Goal: Transaction & Acquisition: Purchase product/service

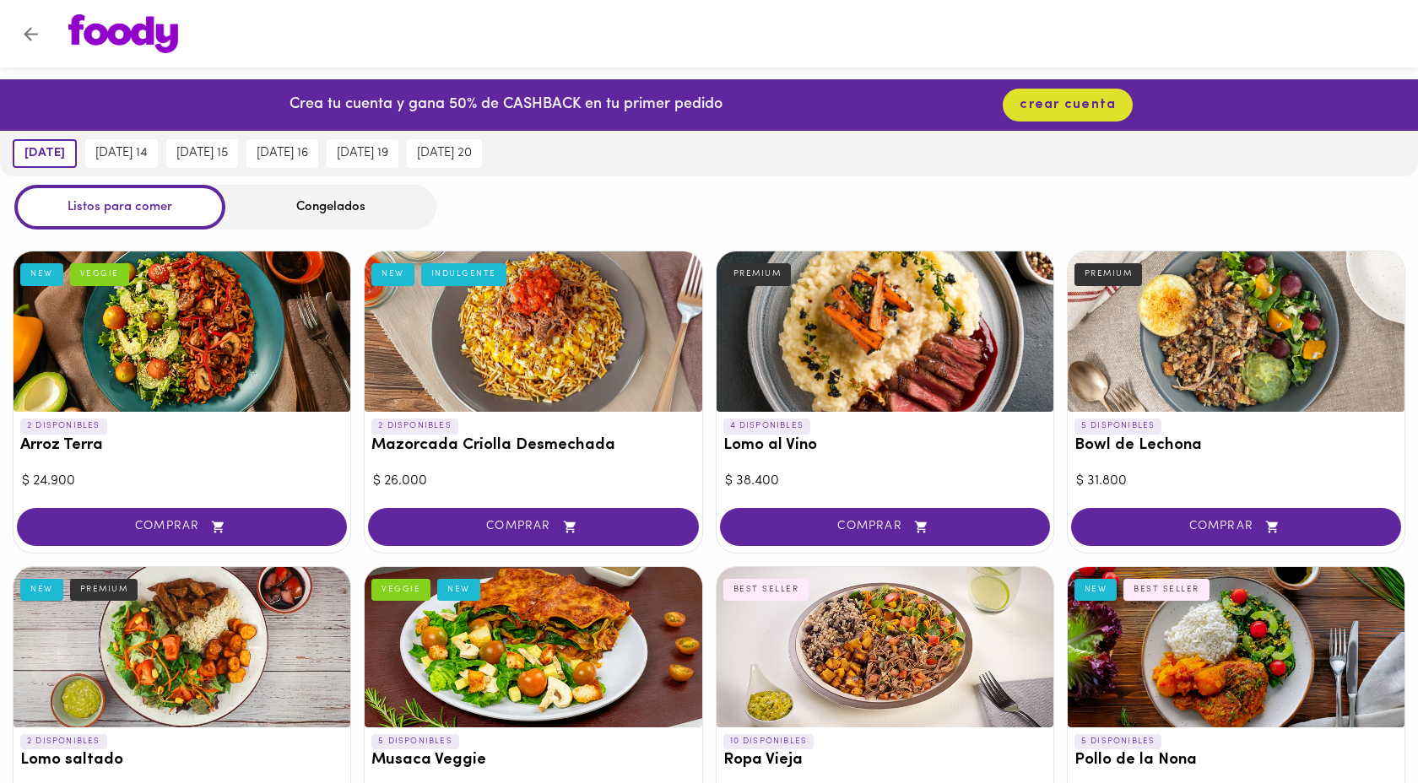
click at [35, 31] on icon "Volver" at bounding box center [30, 34] width 21 height 21
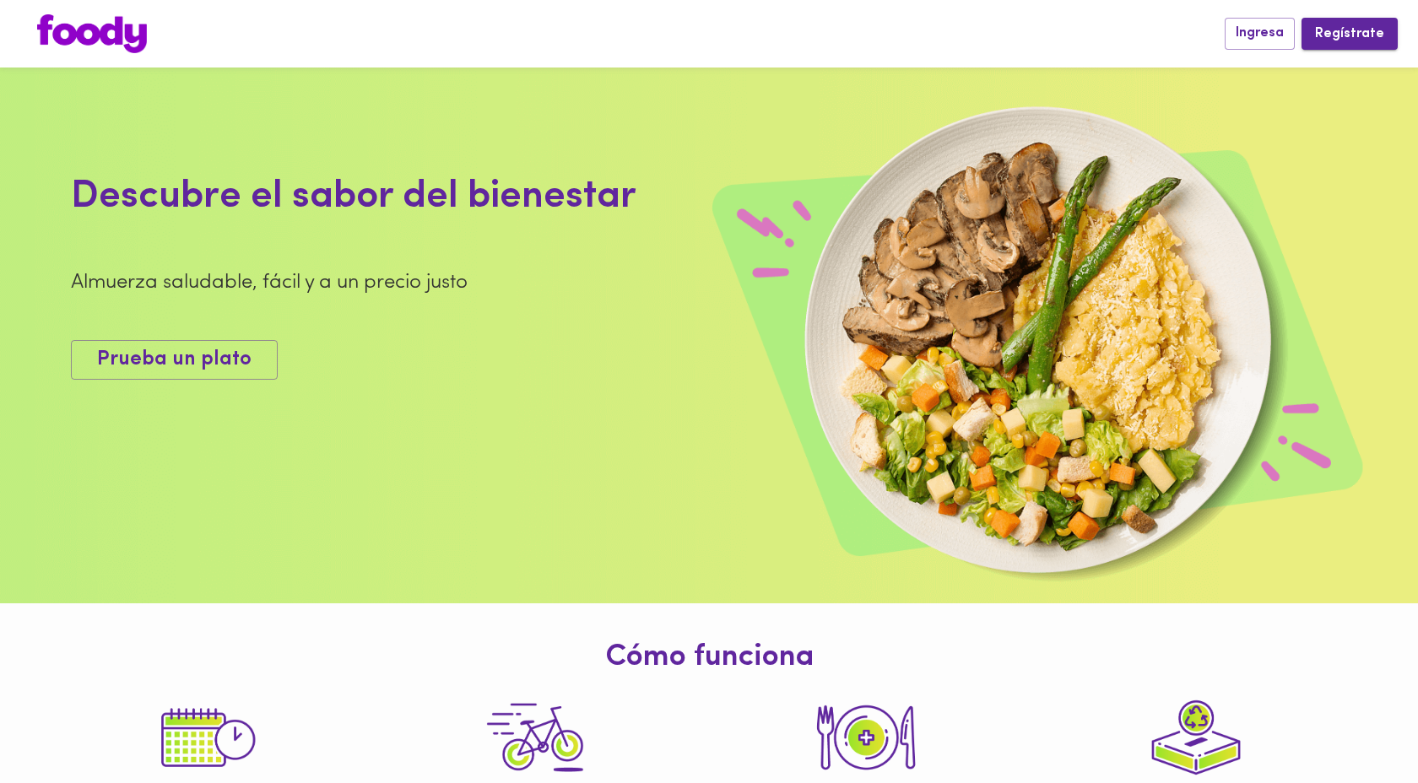
click at [1358, 31] on span "Regístrate" at bounding box center [1349, 34] width 69 height 16
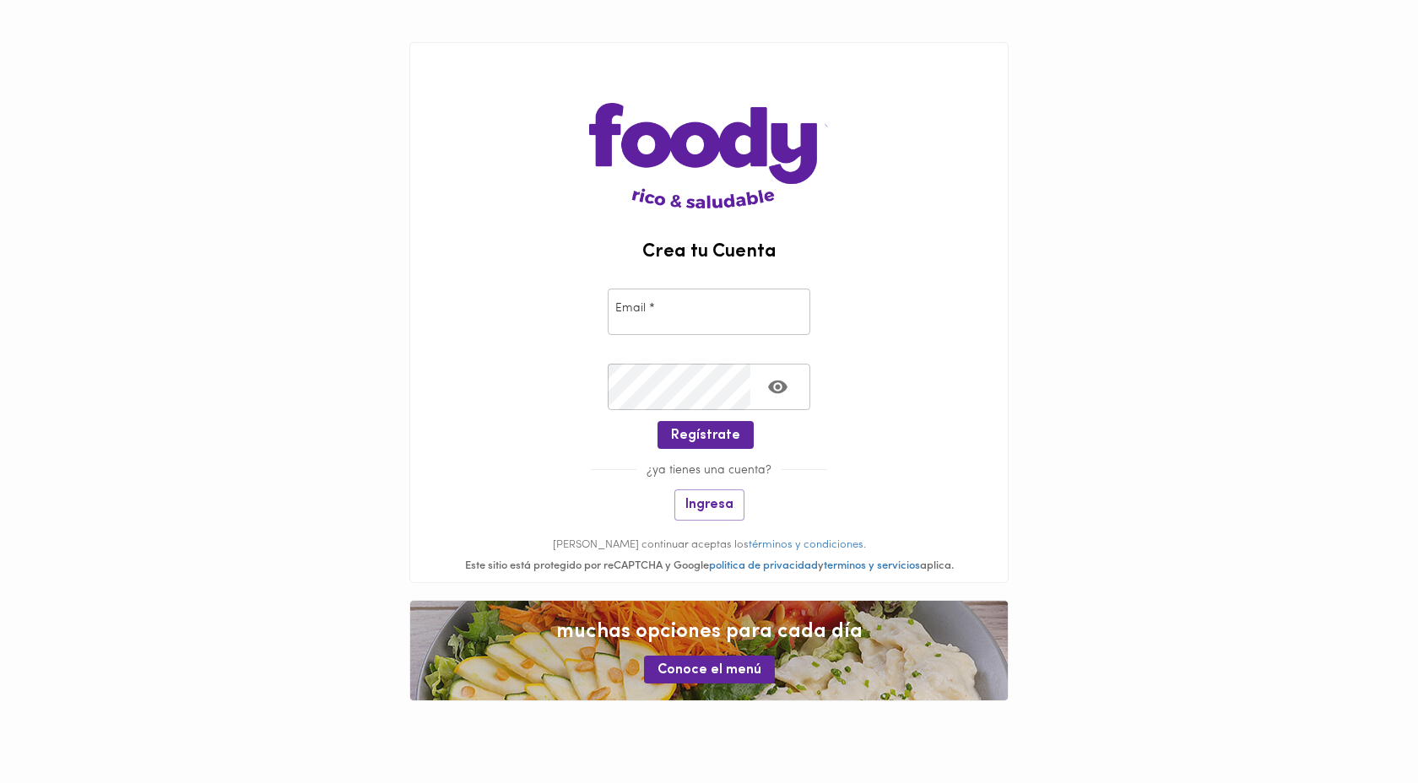
click at [702, 316] on input "email" at bounding box center [709, 312] width 203 height 46
type input "jeejho116@gmail.com"
click at [709, 444] on button "Regístrate" at bounding box center [706, 435] width 96 height 28
click at [709, 441] on span "Regístrate" at bounding box center [705, 436] width 69 height 16
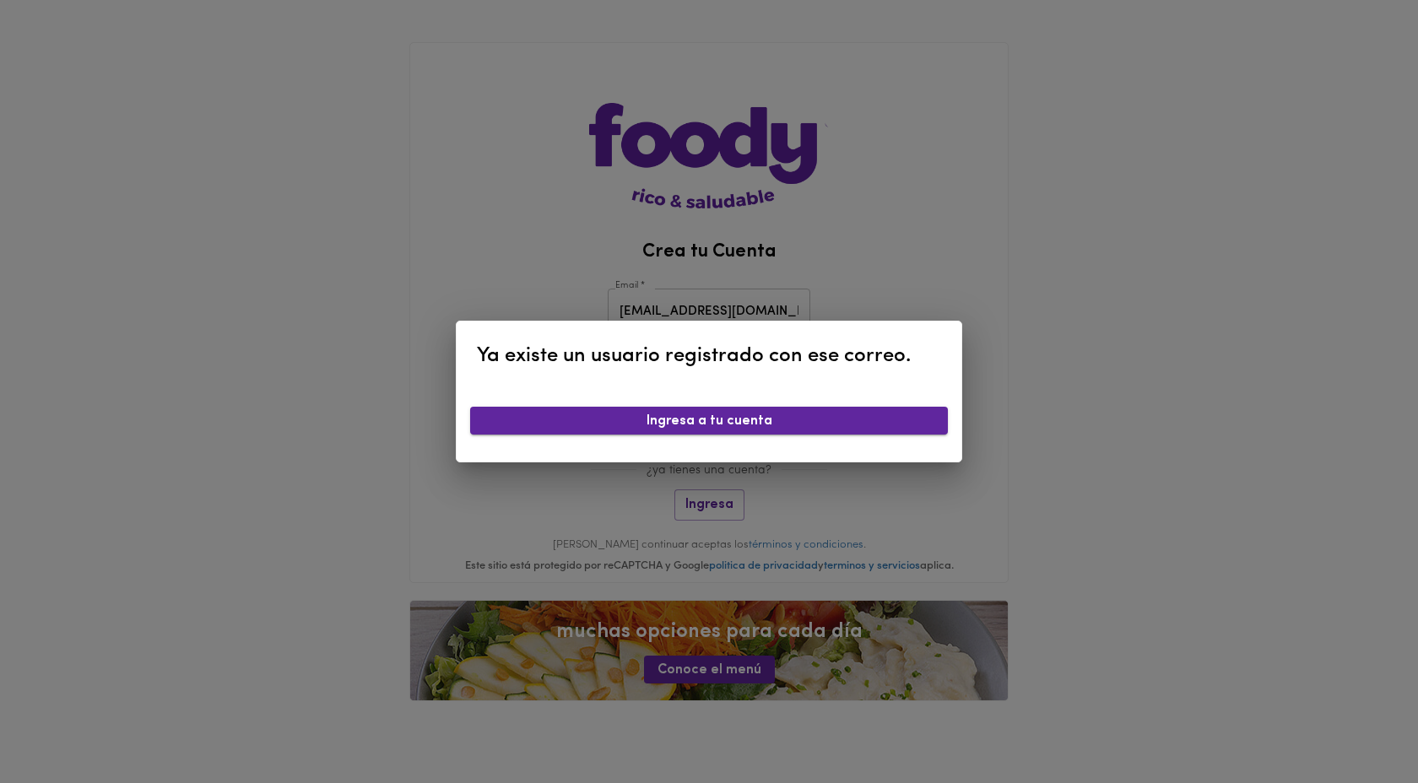
click at [852, 417] on span "Ingresa a tu cuenta" at bounding box center [709, 422] width 451 height 16
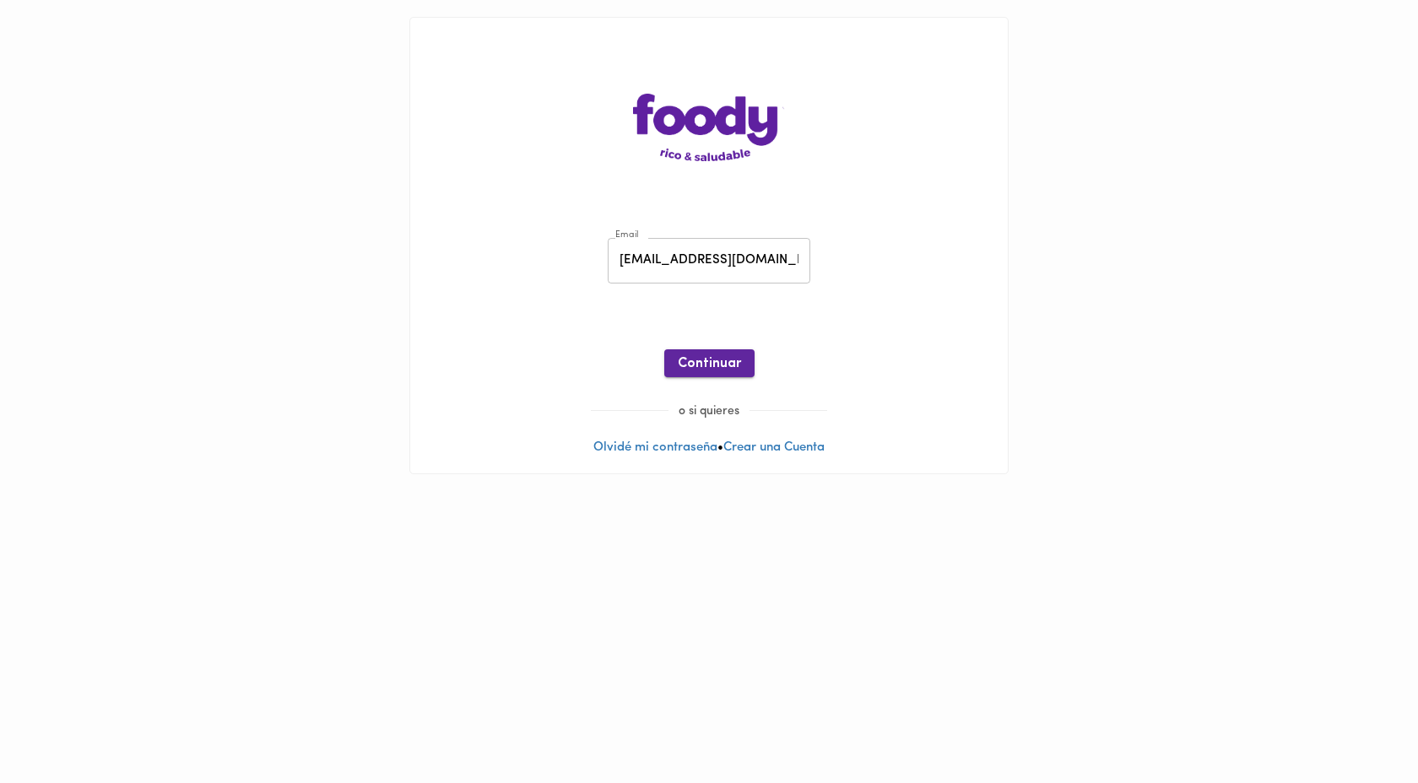
click at [707, 362] on span "Continuar" at bounding box center [709, 364] width 63 height 16
click at [637, 450] on link "Olvidé mi contraseña" at bounding box center [655, 448] width 124 height 13
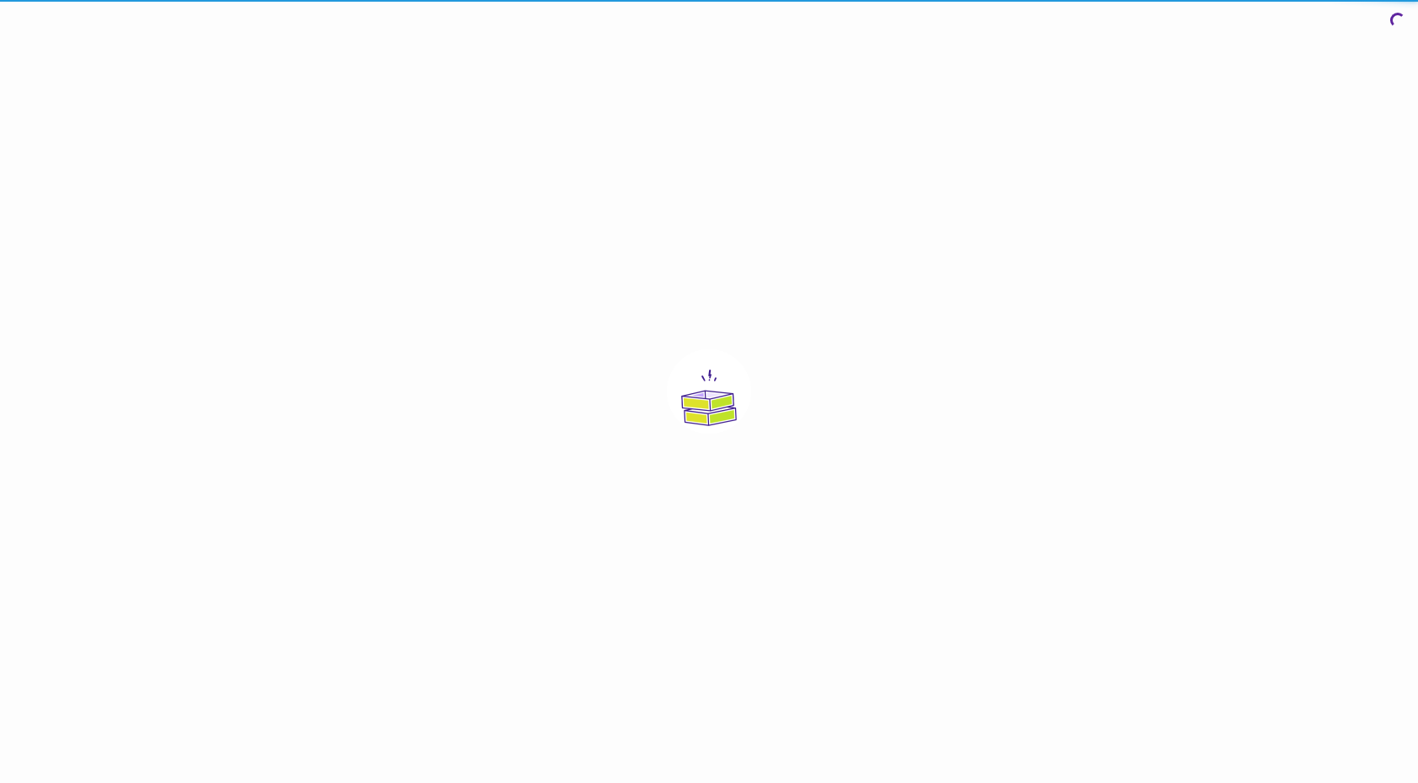
click at [637, 450] on div at bounding box center [709, 391] width 1418 height 783
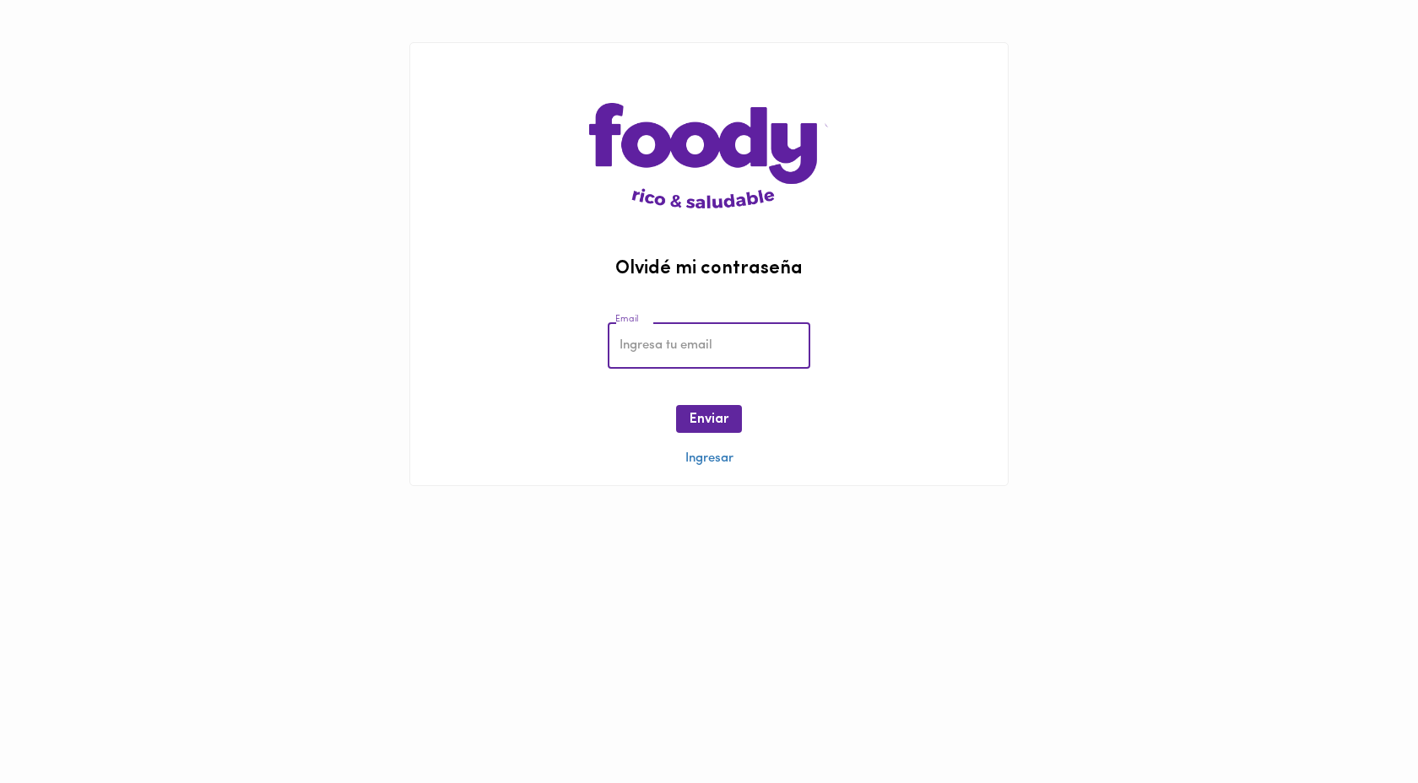
click at [680, 353] on input "email" at bounding box center [709, 345] width 203 height 46
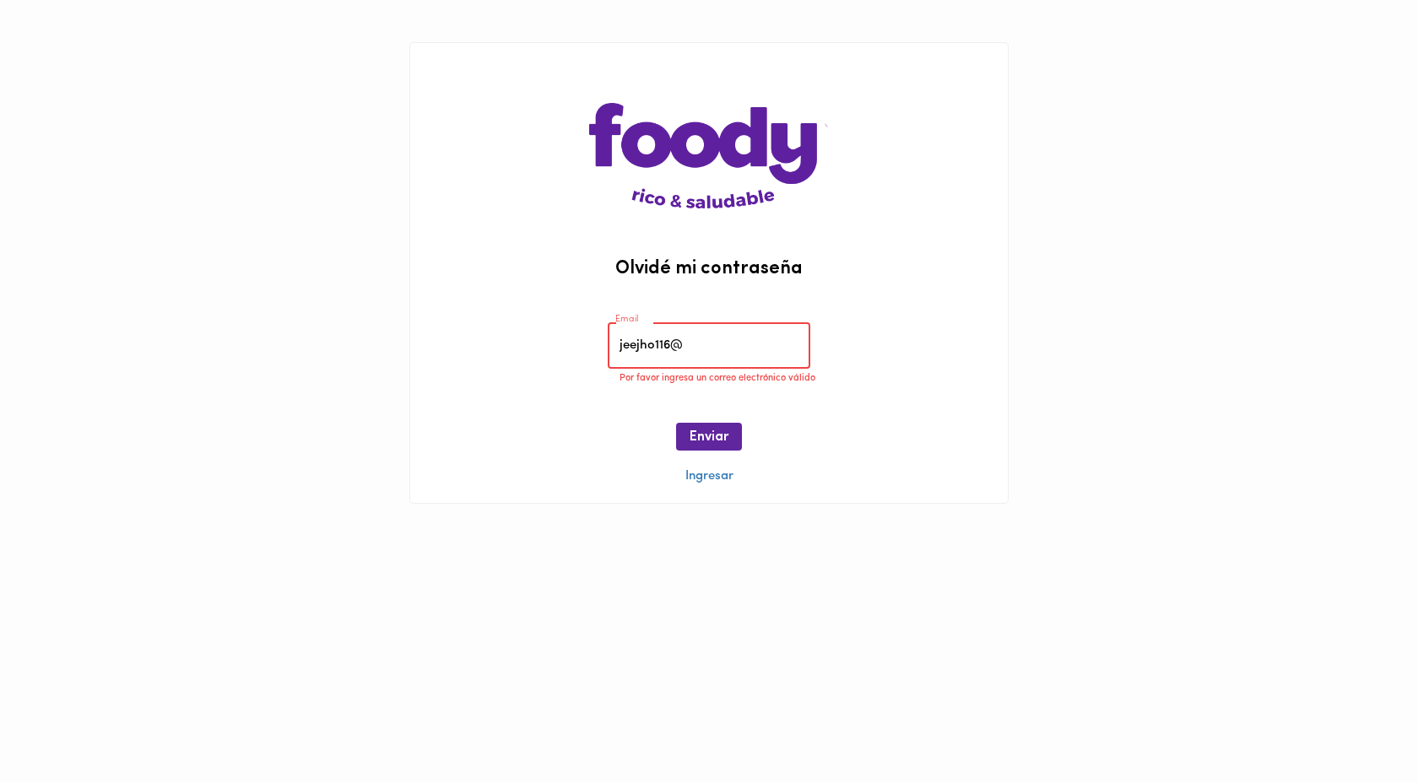
type input "jeejho116@gmail.com"
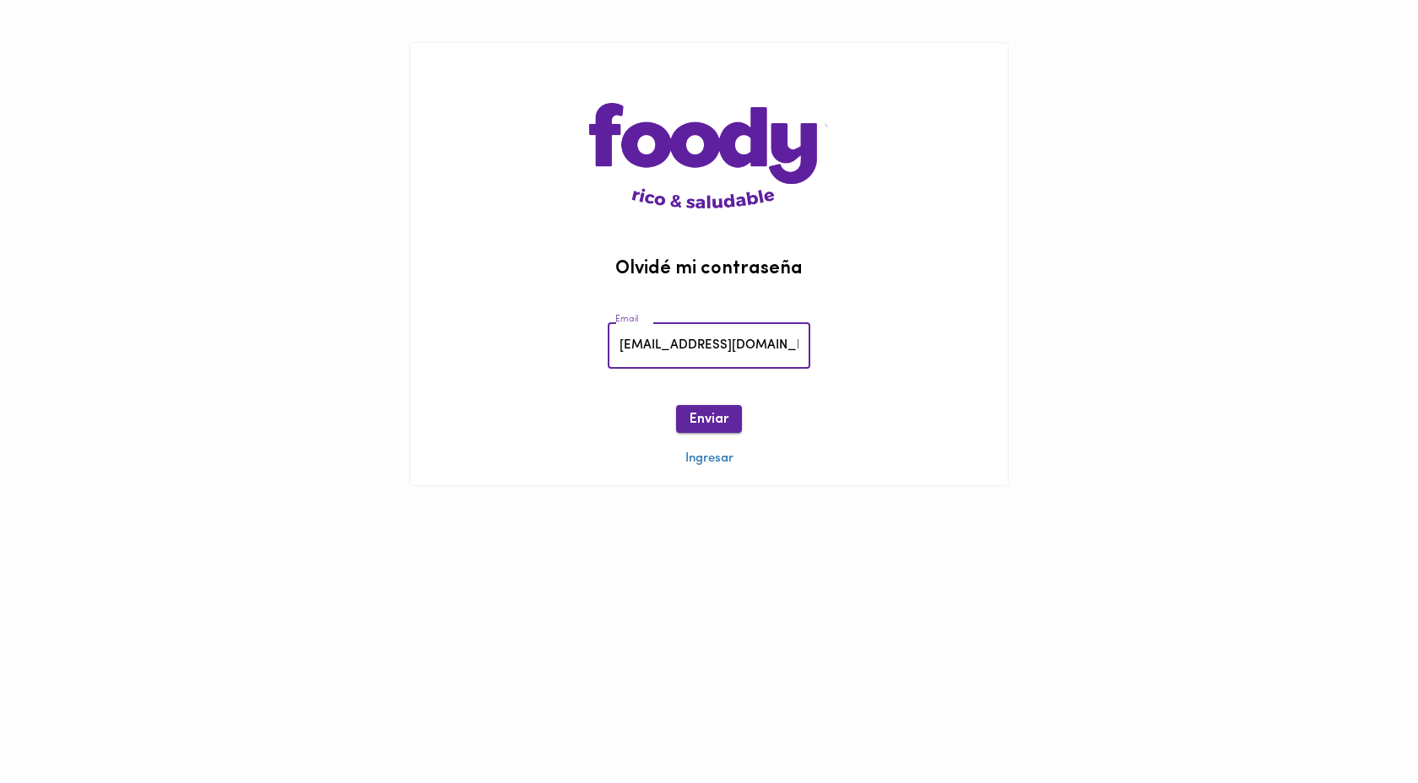
click at [706, 420] on span "Enviar" at bounding box center [709, 420] width 39 height 16
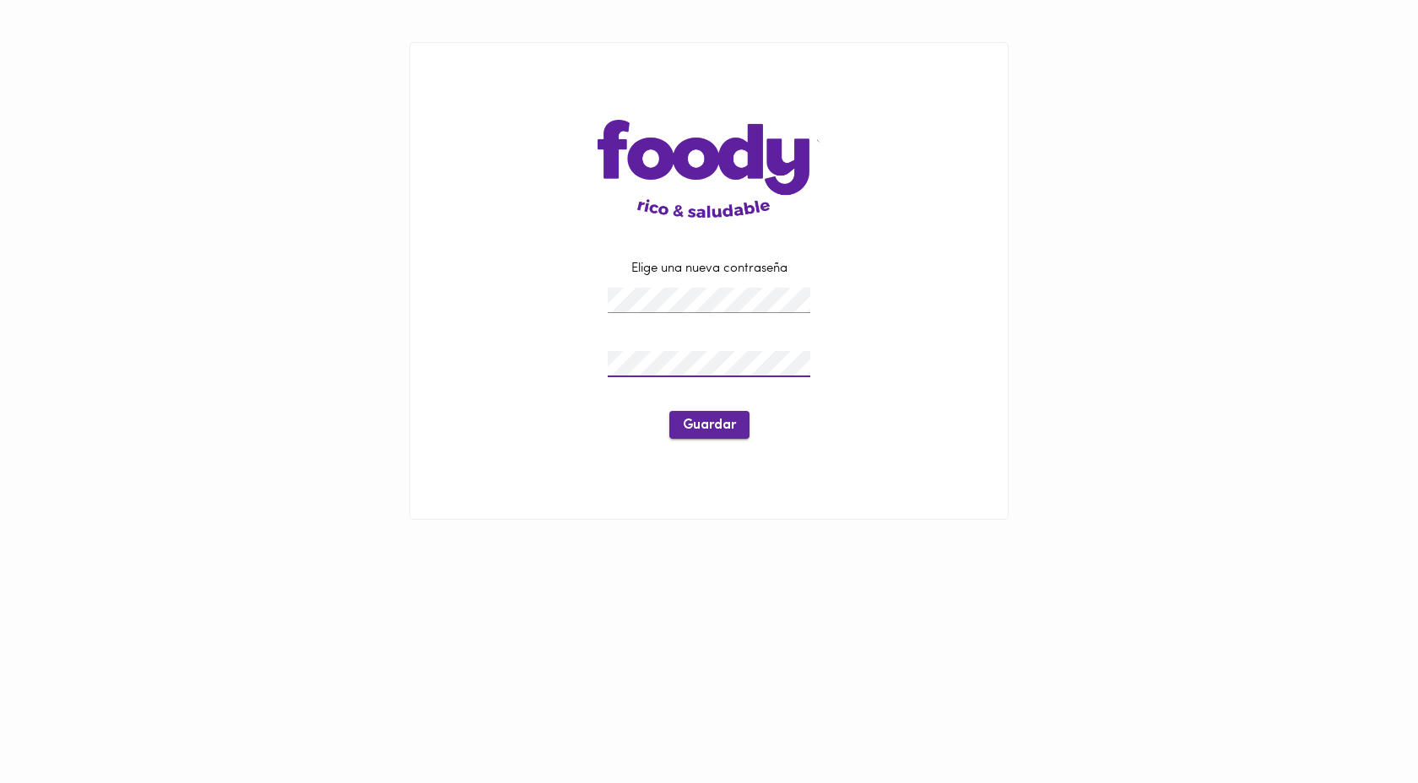
click at [699, 423] on span "Guardar" at bounding box center [709, 426] width 53 height 16
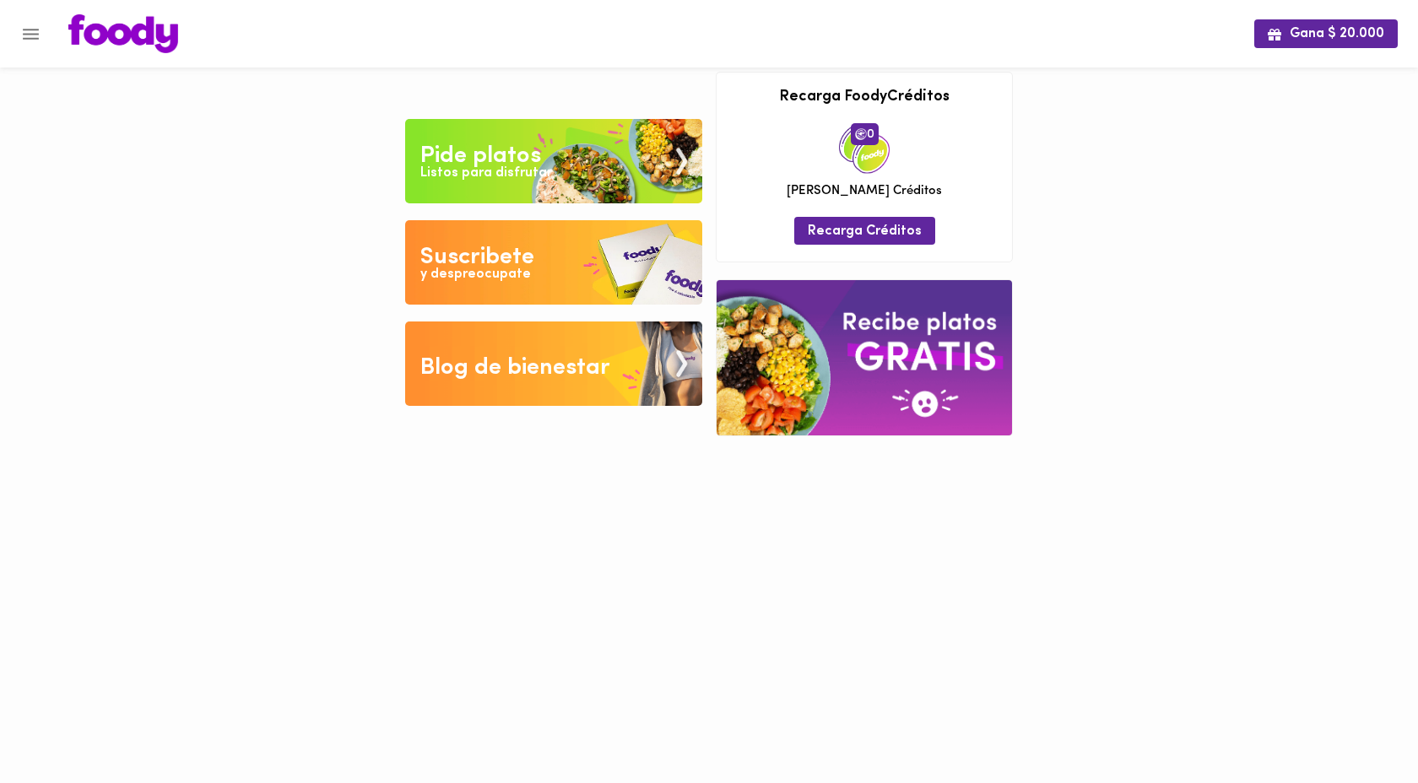
click at [577, 171] on img at bounding box center [553, 161] width 297 height 84
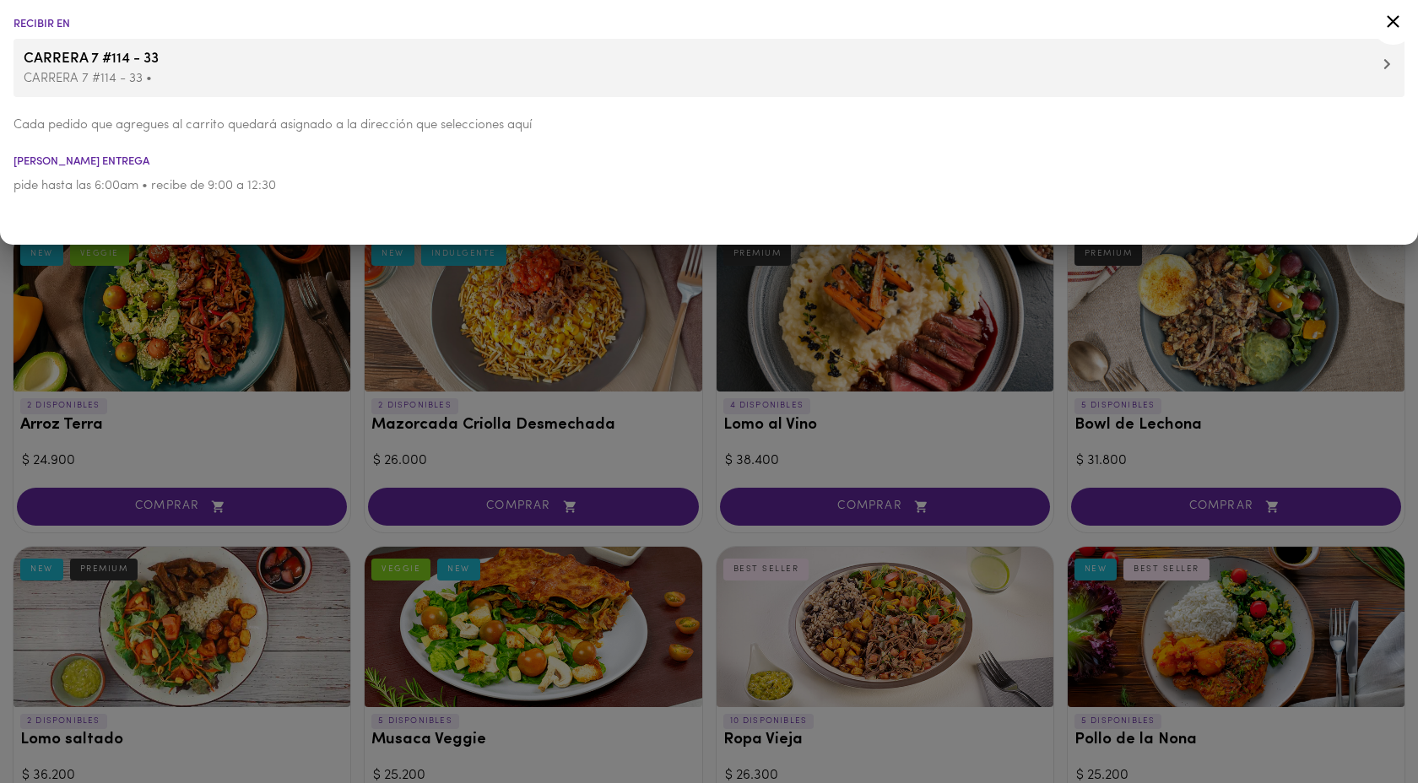
click at [155, 51] on span "CARRERA 7 #114 - 33" at bounding box center [709, 59] width 1371 height 22
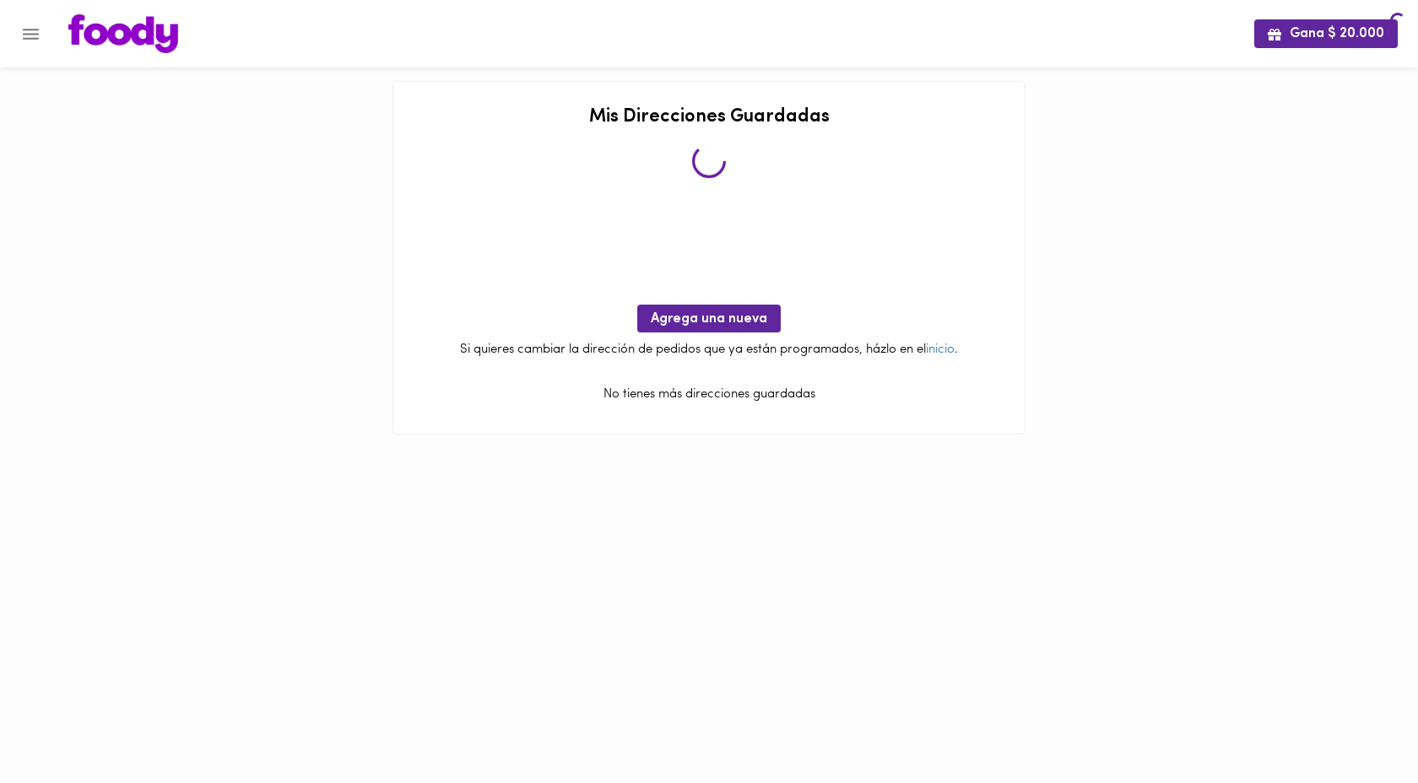
click at [155, 51] on img at bounding box center [123, 33] width 110 height 39
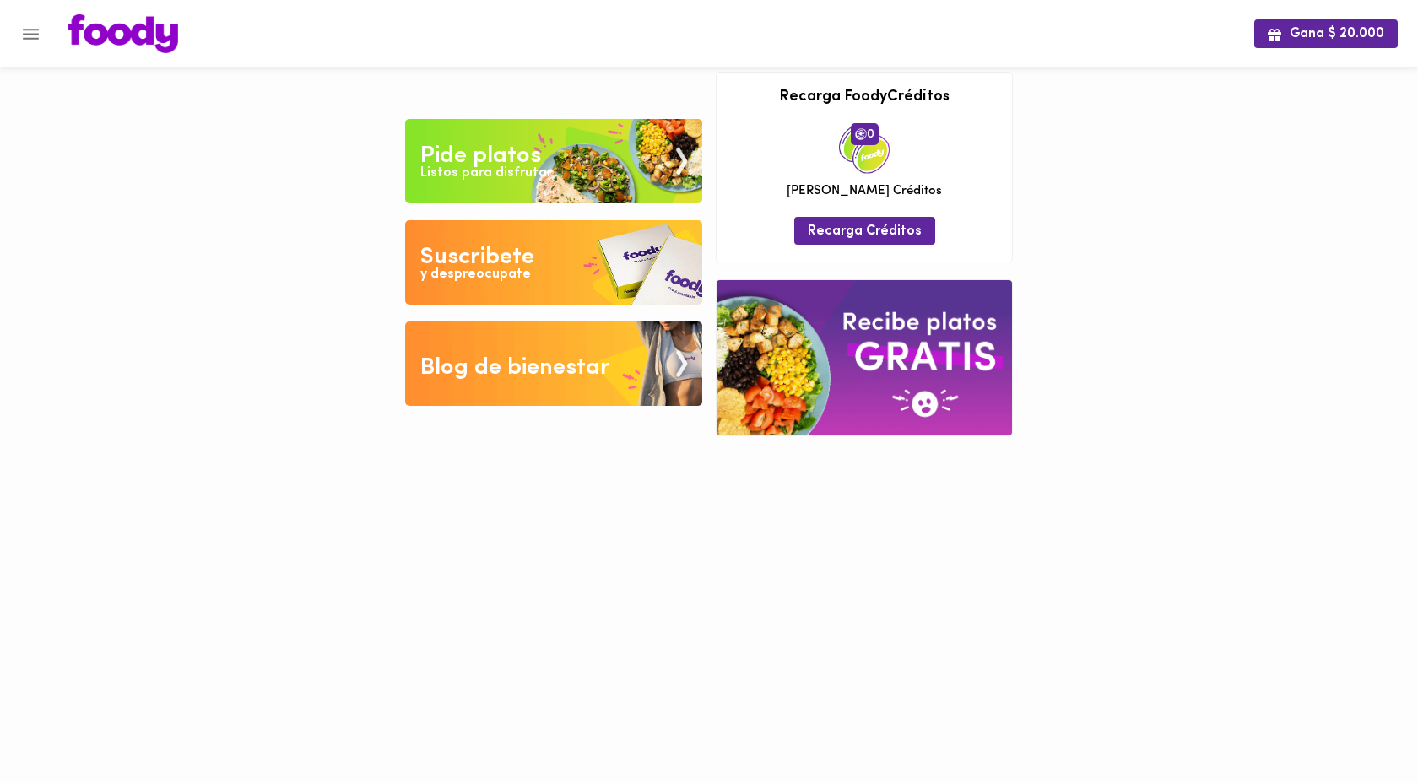
click at [553, 161] on img at bounding box center [553, 161] width 297 height 84
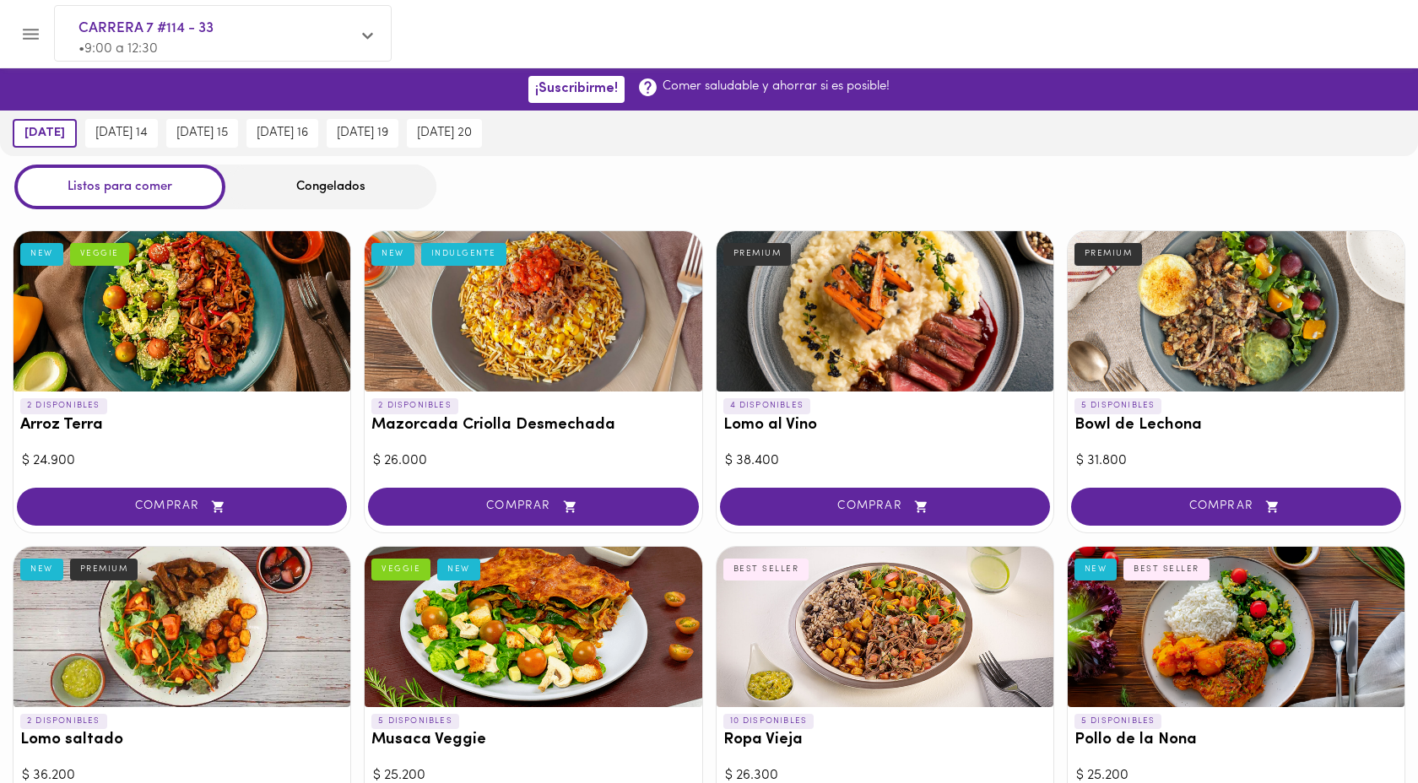
click at [543, 155] on div "[DATE] [DATE] 14 [DATE] 15 [DATE] 16 [DATE] 19 [DATE] 20" at bounding box center [709, 134] width 1418 height 46
click at [209, 33] on span "CARRERA 7 #114 - 33" at bounding box center [215, 29] width 272 height 22
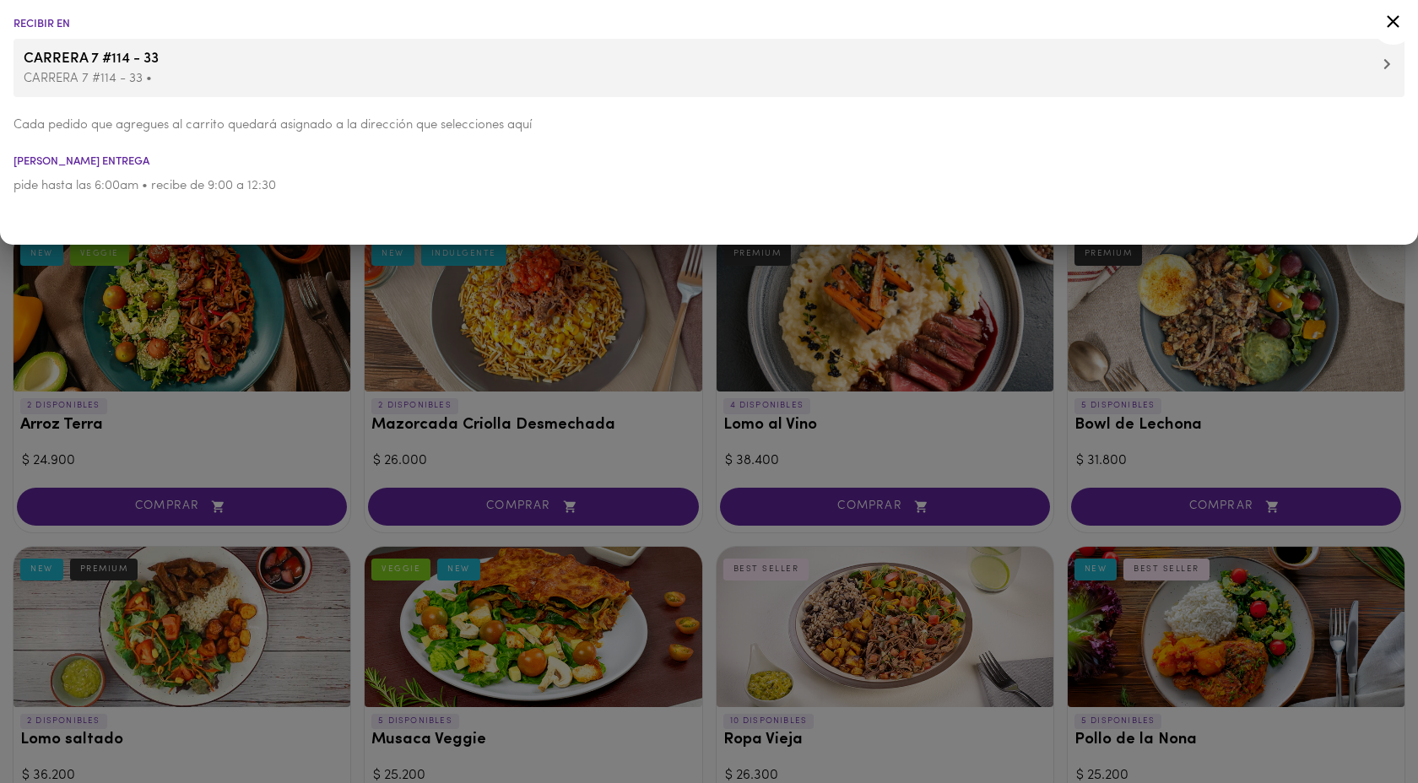
click at [244, 65] on span "CARRERA 7 #114 - 33" at bounding box center [709, 59] width 1371 height 22
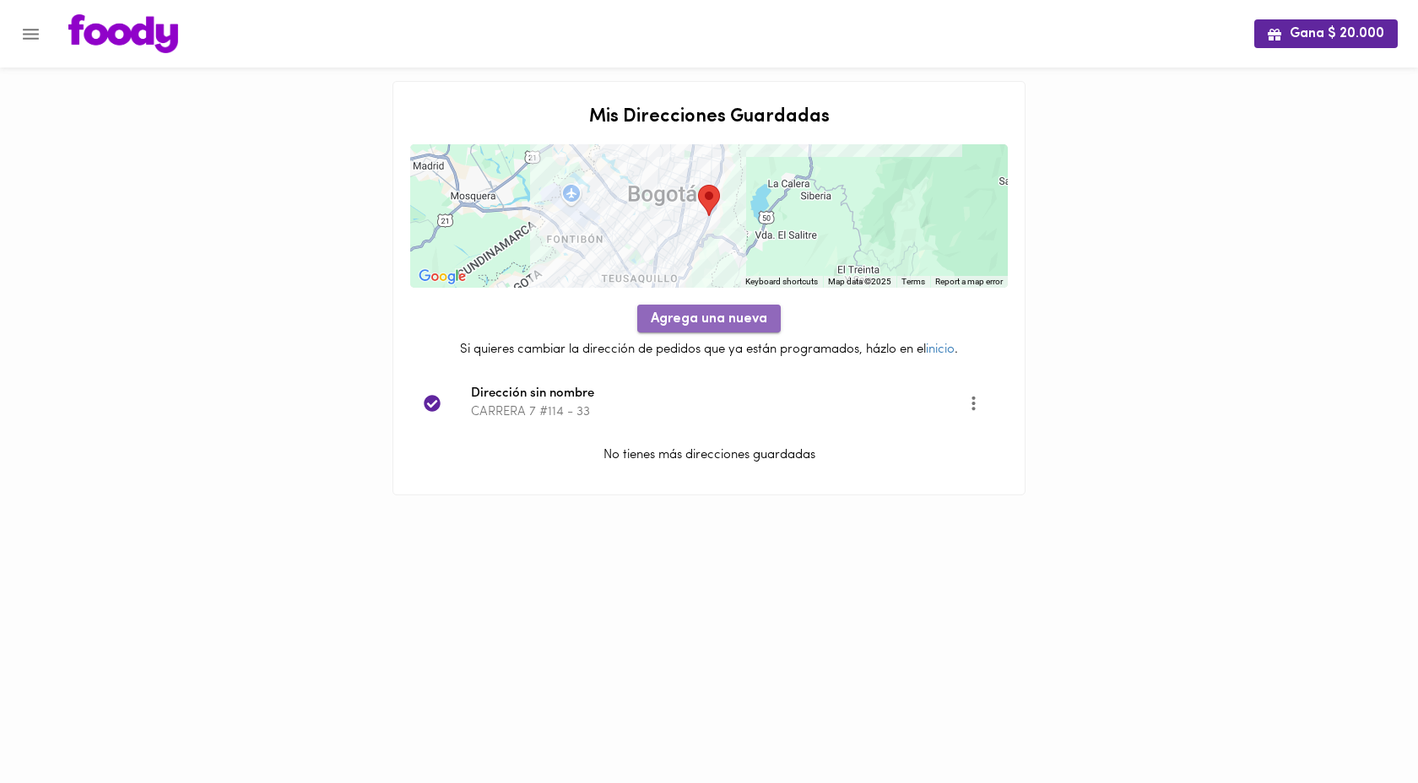
click at [714, 326] on span "Agrega una nueva" at bounding box center [709, 320] width 117 height 16
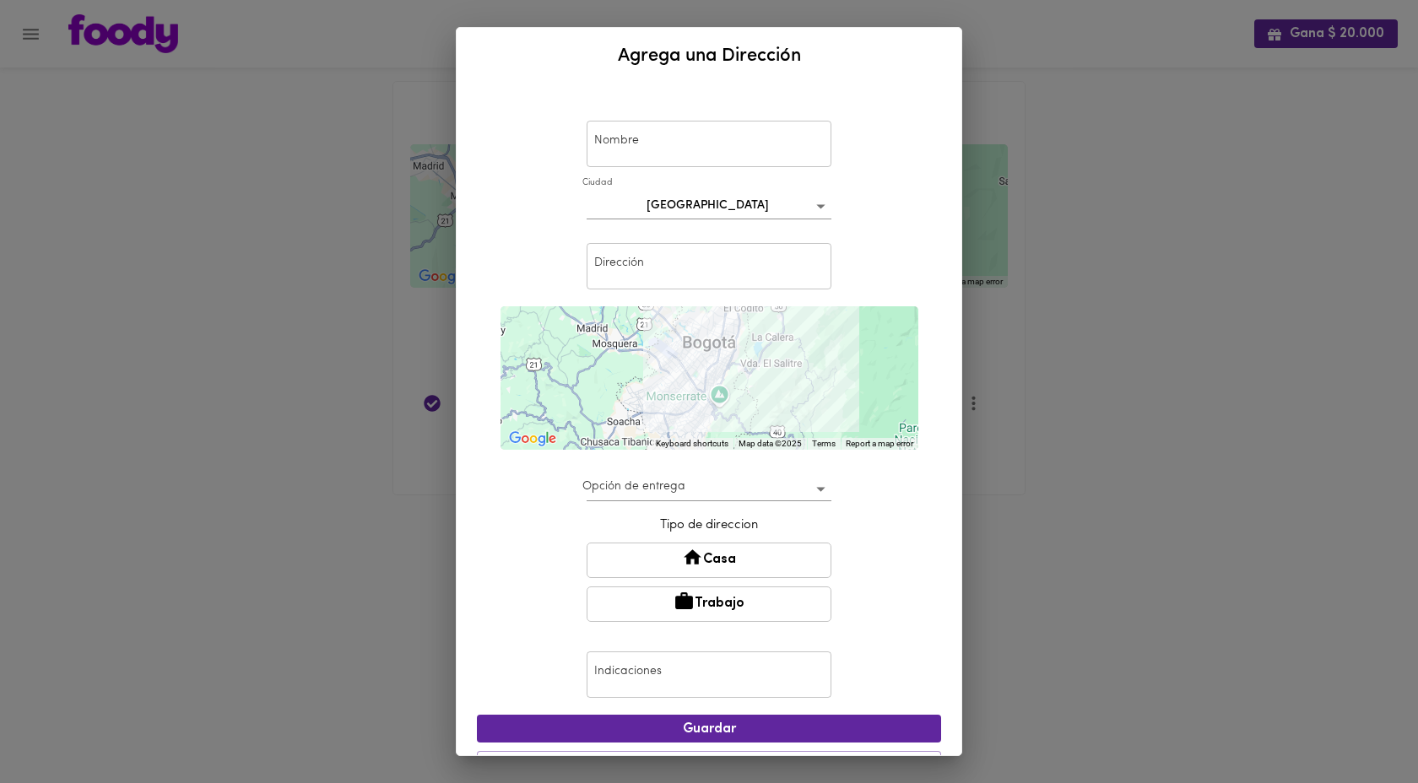
click at [652, 139] on input "text" at bounding box center [709, 144] width 245 height 46
type input "t"
type input "b"
type input "Bodega"
click at [684, 276] on input "text" at bounding box center [709, 266] width 245 height 46
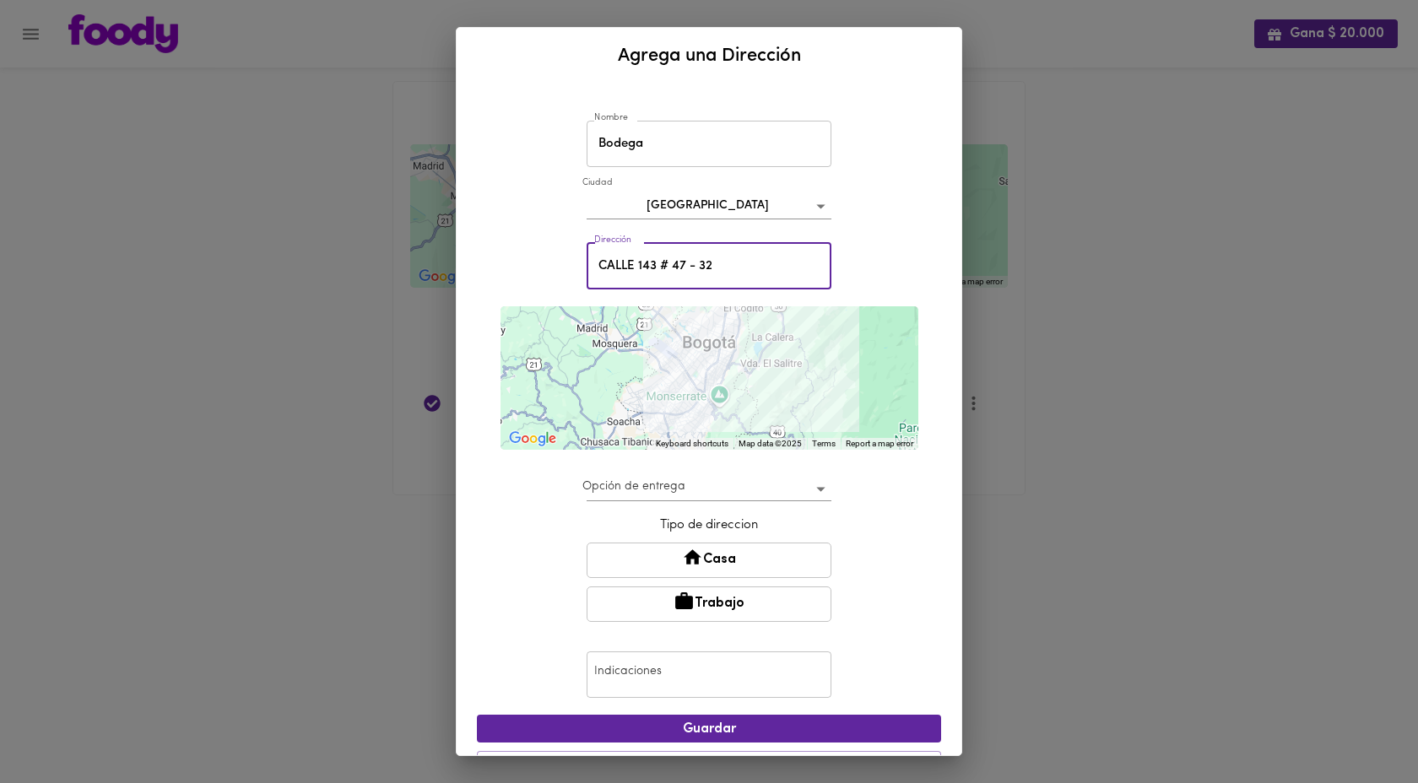
type input "CALLE 143 # 47 - 32"
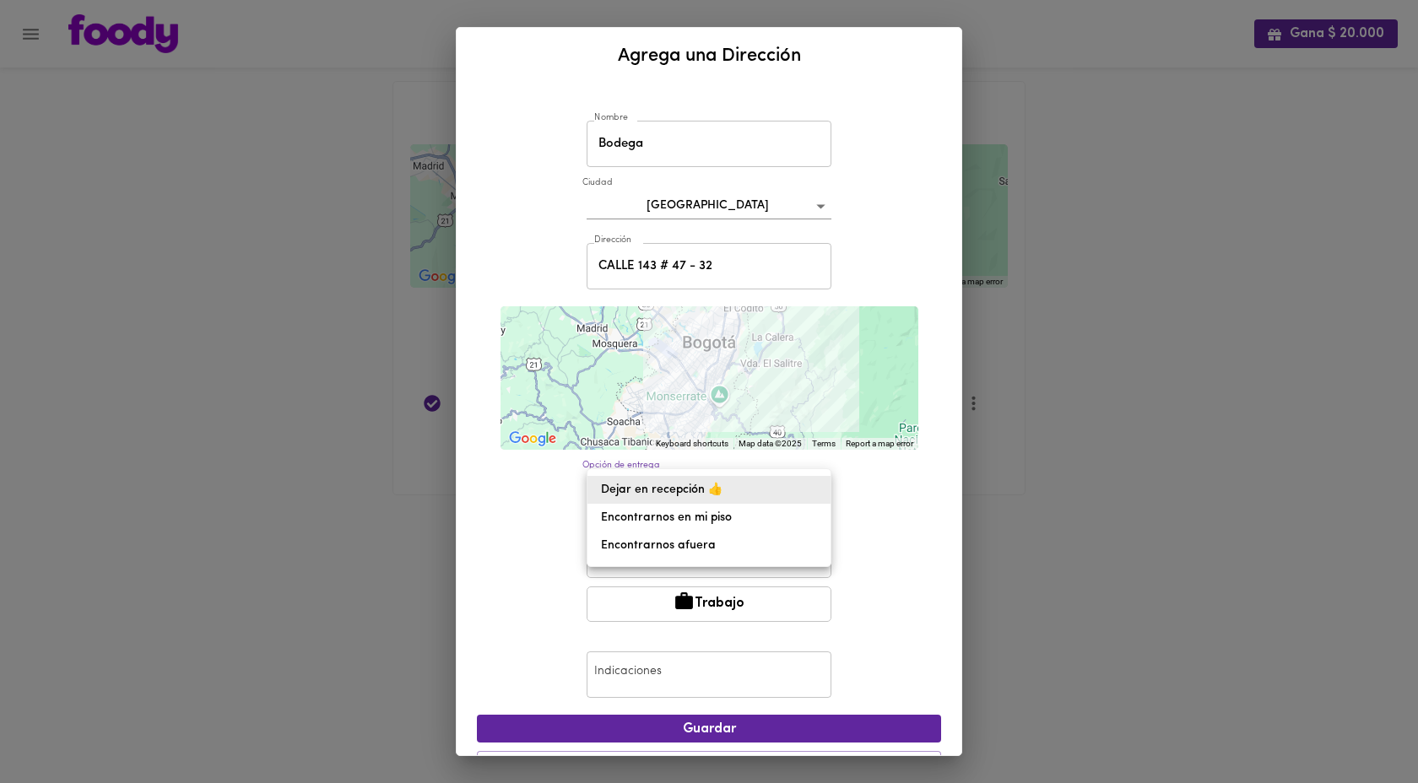
click at [746, 495] on body "Gana $ 20.000 Mis Direcciones Guardadas ← Move left → Move right ↑ Move up ↓ Mo…" at bounding box center [709, 269] width 1418 height 538
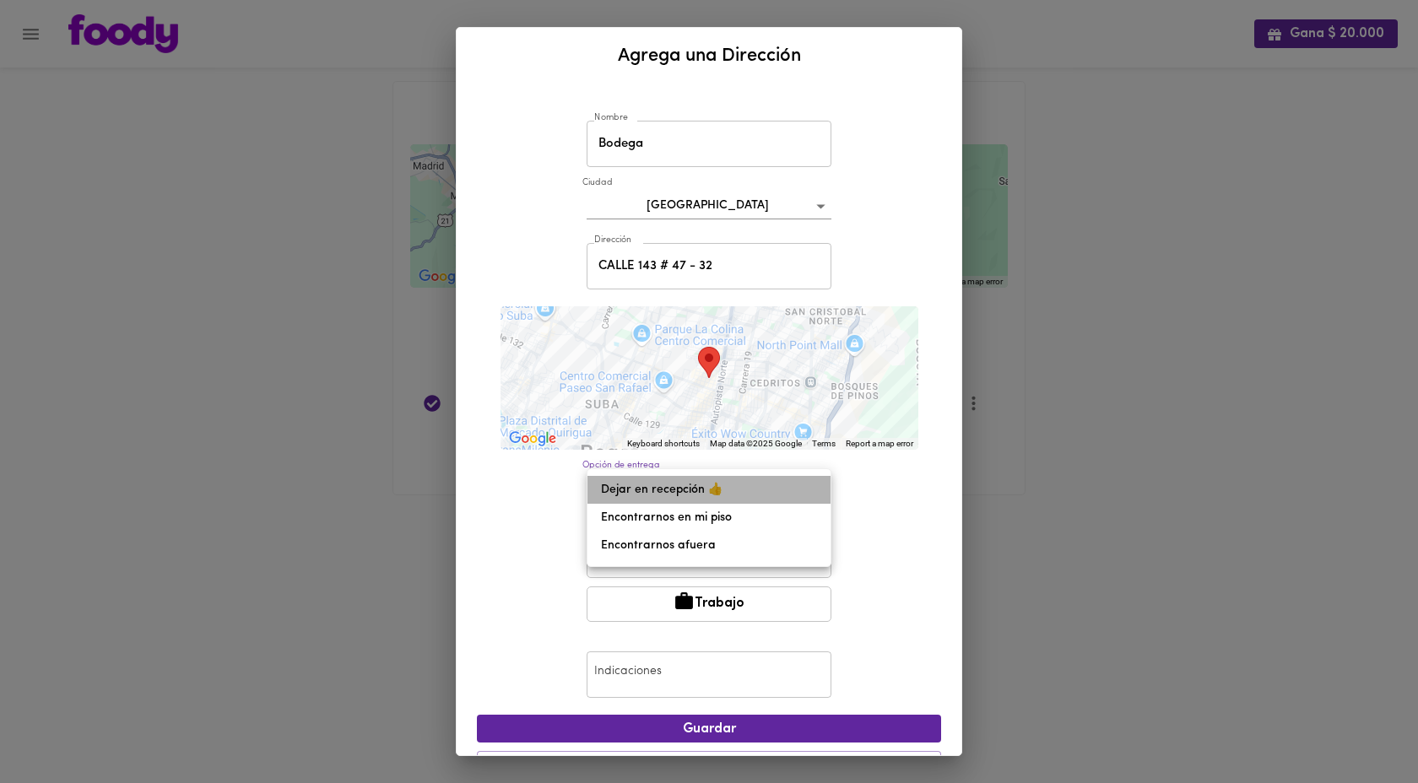
click at [749, 493] on li "Dejar en recepción 👍" at bounding box center [709, 490] width 243 height 28
type input "leave-at-reception"
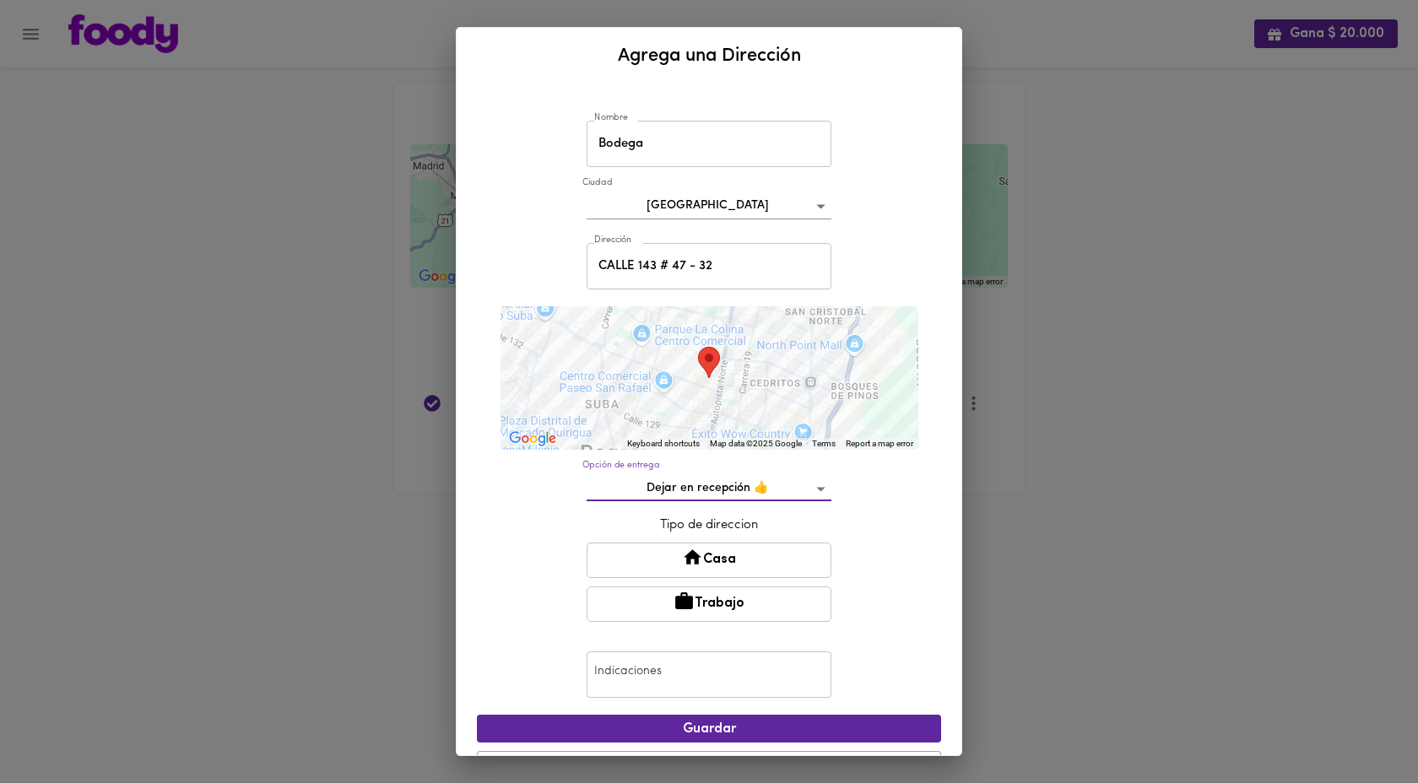
click at [756, 683] on input "text" at bounding box center [709, 675] width 245 height 46
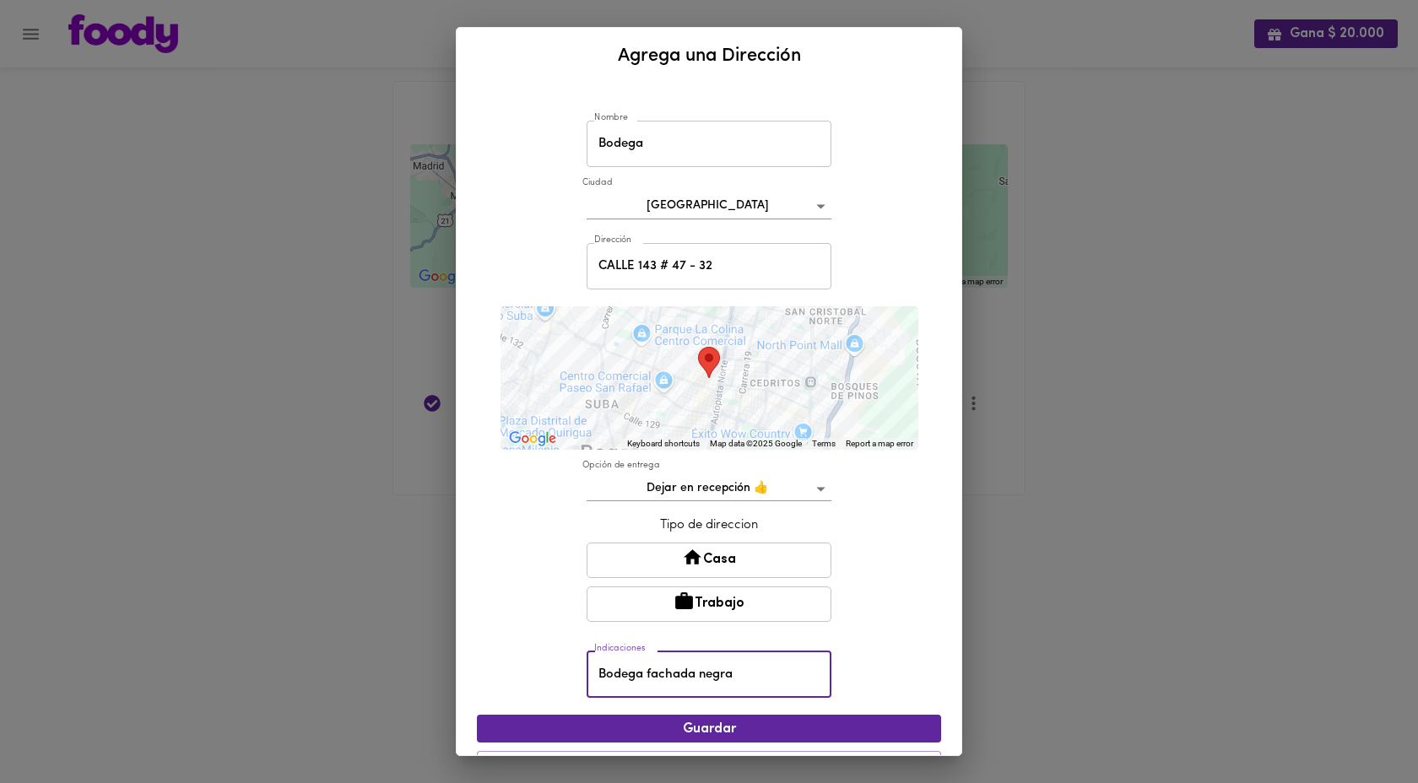
type input "Bodega fachada negra"
click at [735, 599] on button "Trabajo" at bounding box center [709, 604] width 245 height 35
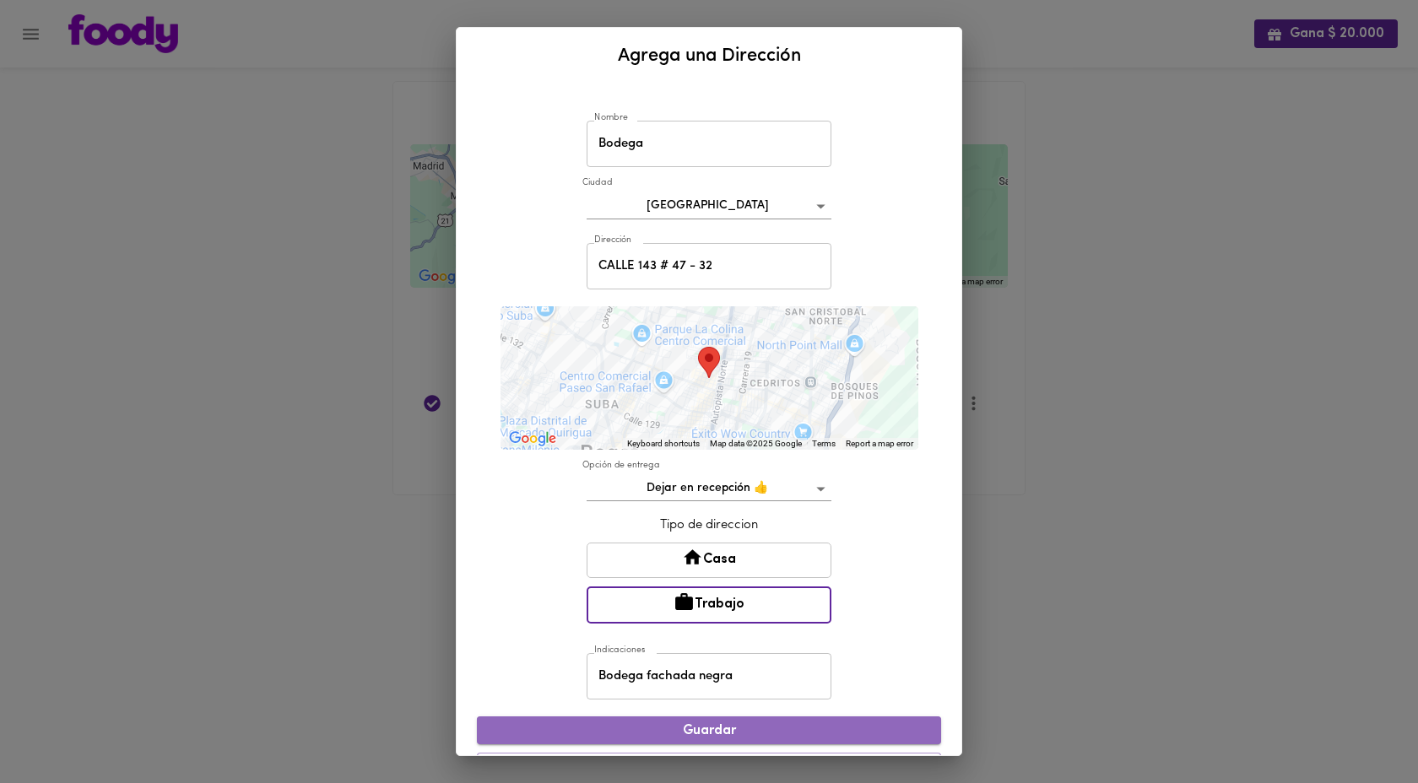
click at [744, 735] on span "Guardar" at bounding box center [708, 731] width 437 height 16
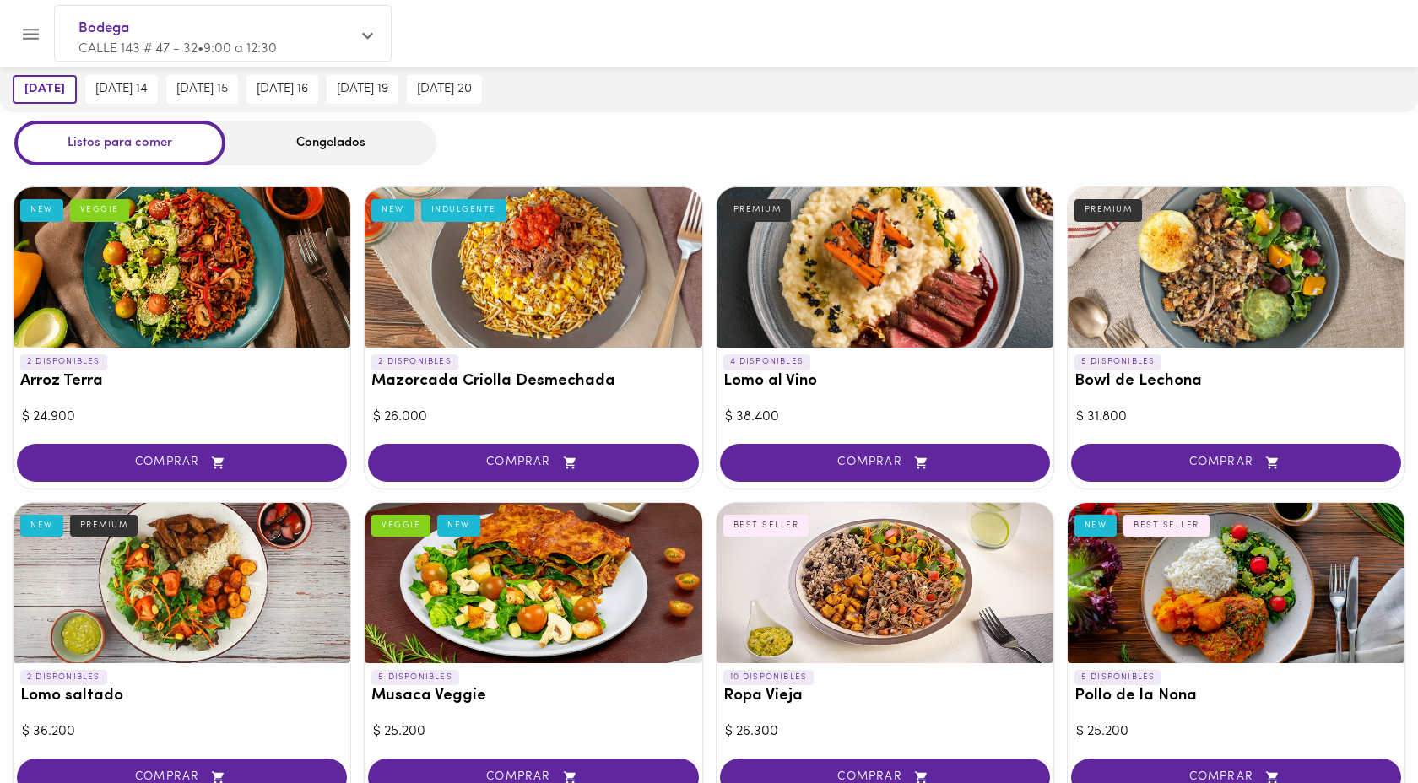
scroll to position [46, 0]
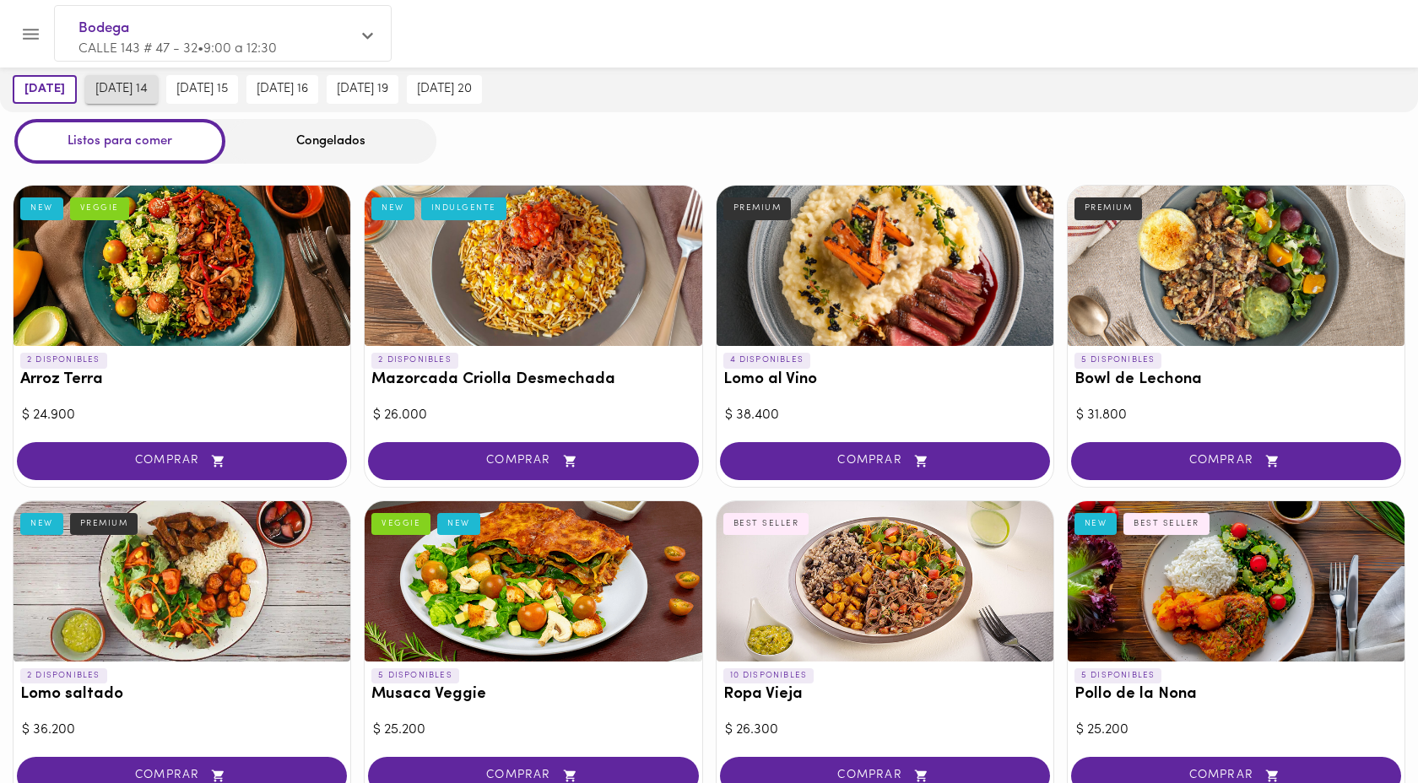
click at [111, 84] on span "[DATE] 14" at bounding box center [121, 89] width 52 height 15
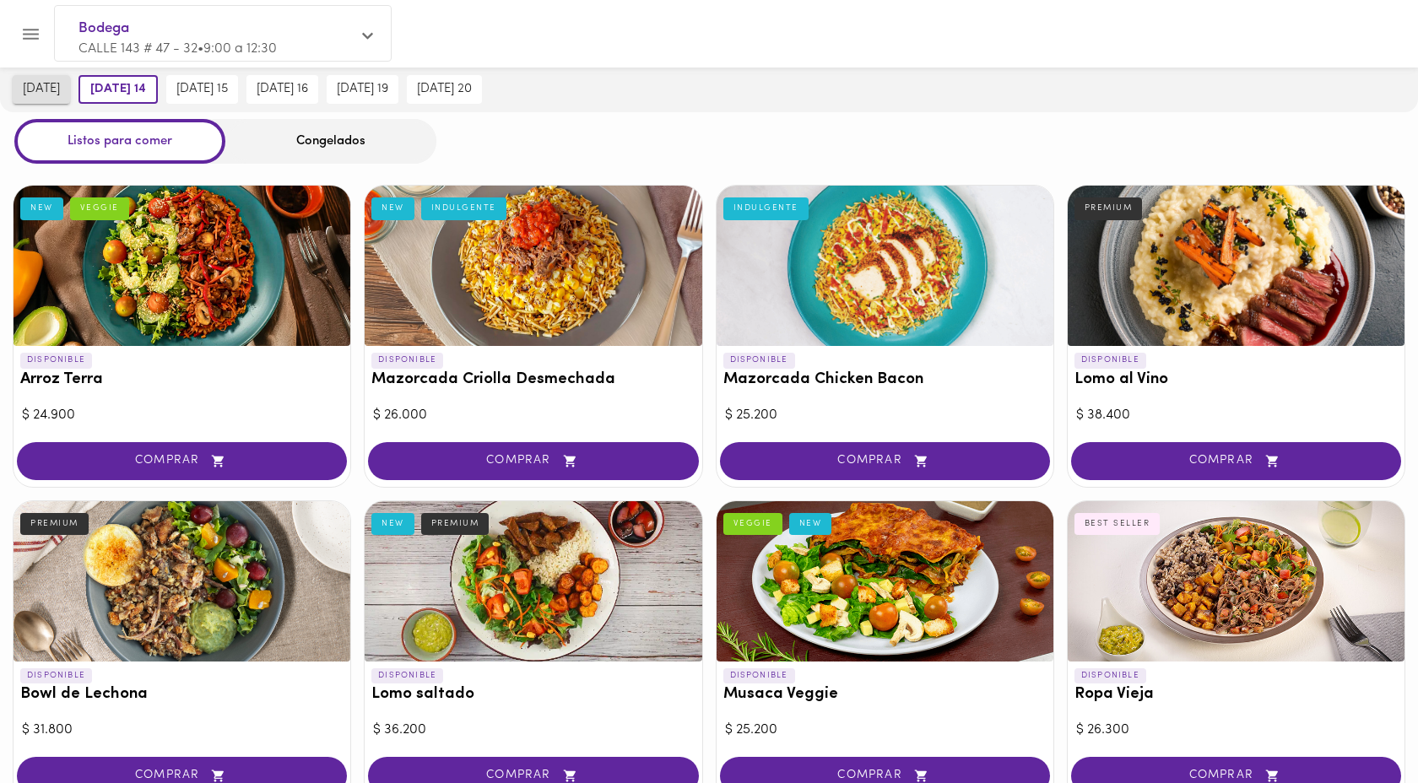
click at [52, 85] on span "[DATE]" at bounding box center [41, 89] width 37 height 15
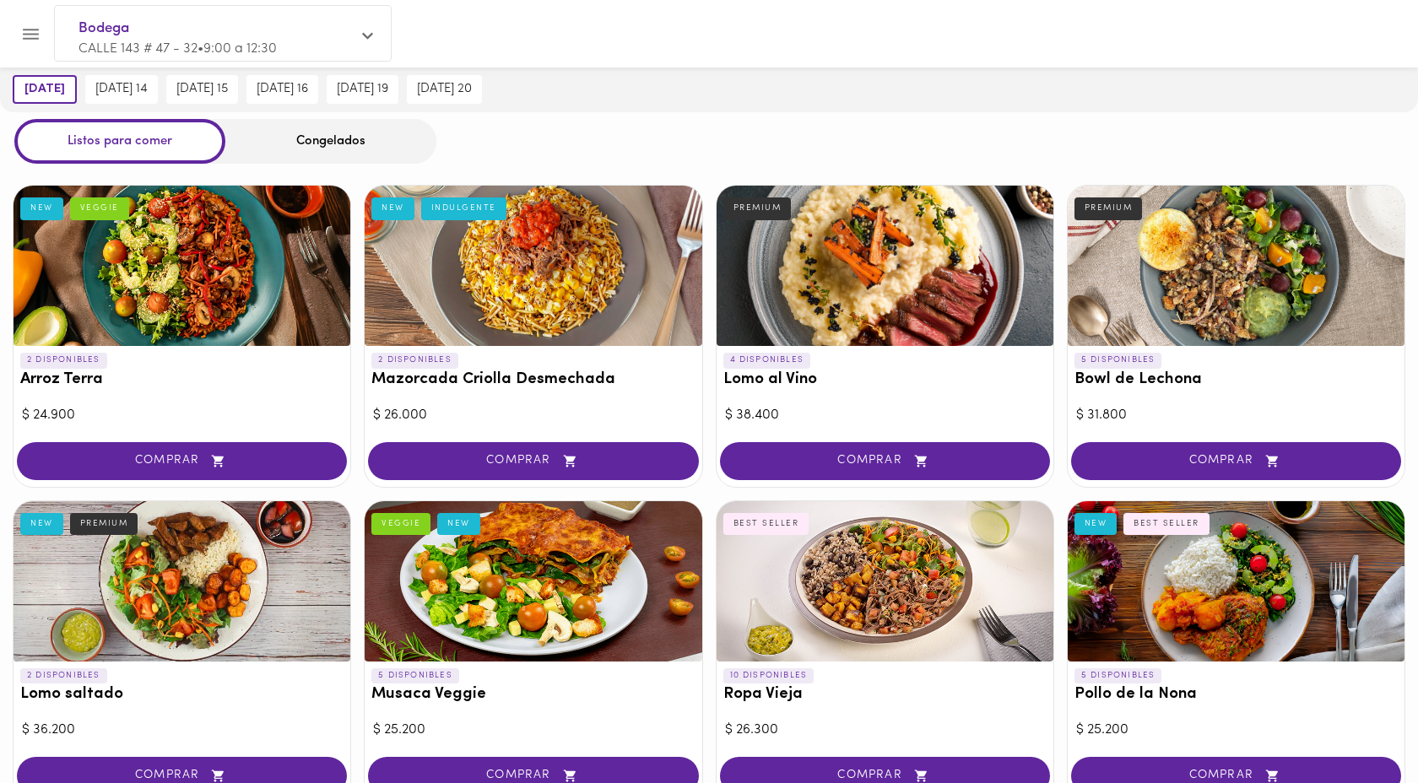
click at [294, 149] on div "Congelados" at bounding box center [330, 141] width 211 height 45
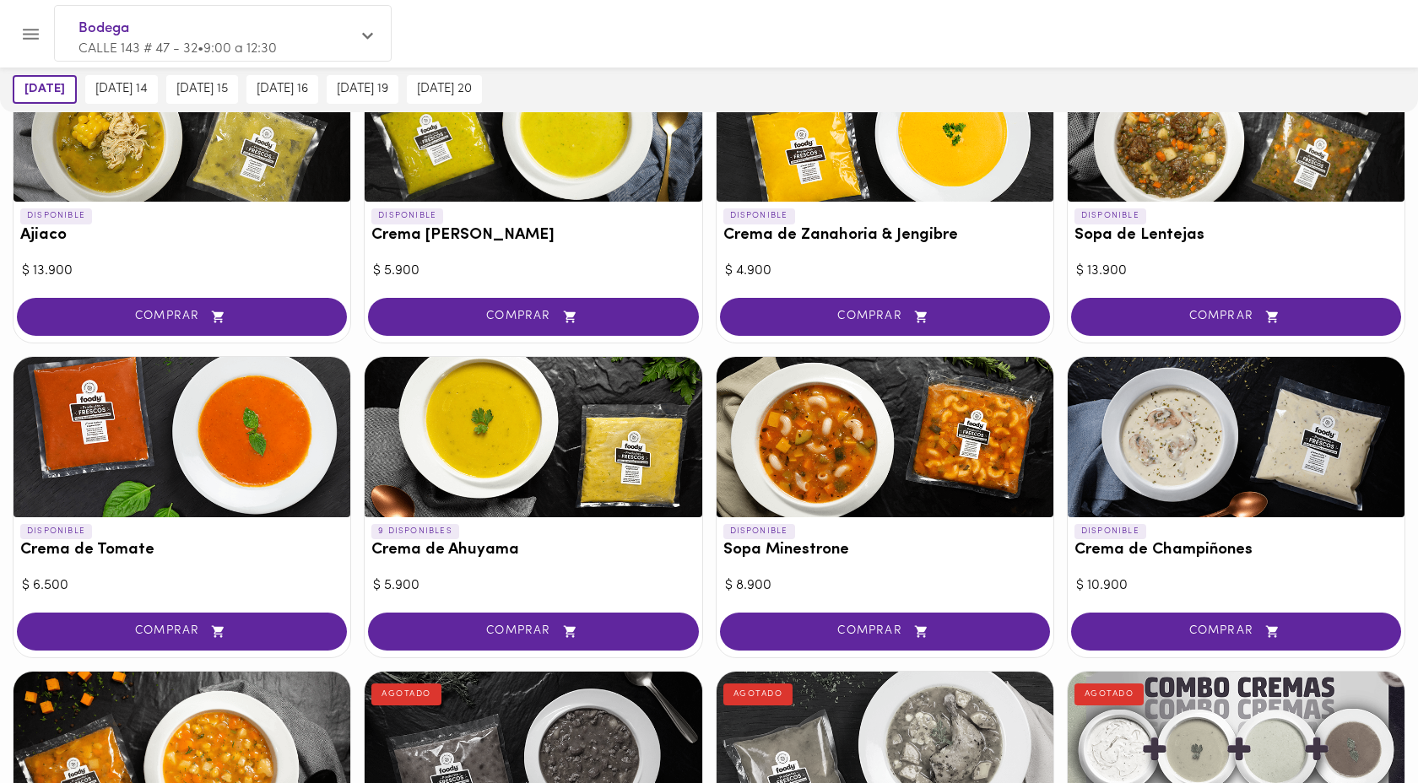
scroll to position [241, 0]
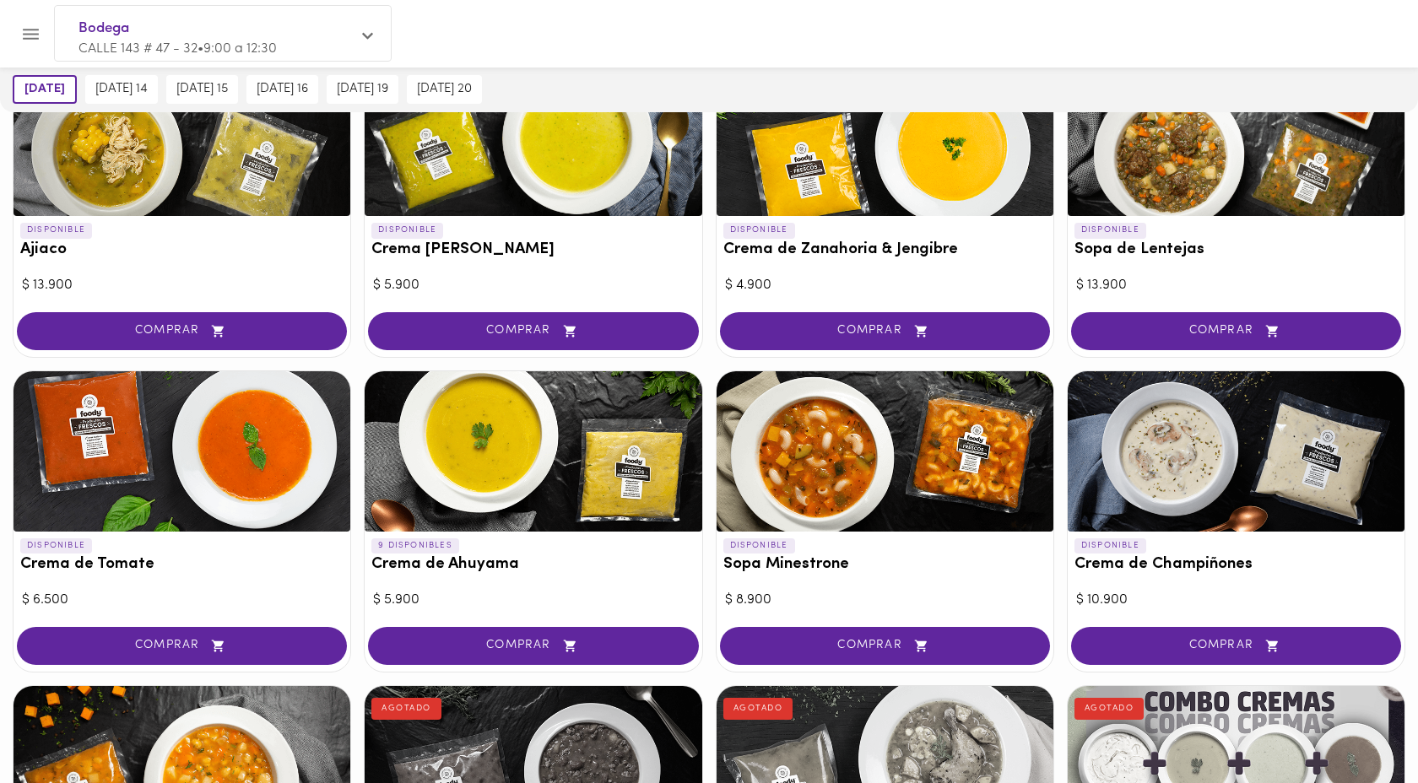
click at [499, 421] on div at bounding box center [533, 451] width 337 height 160
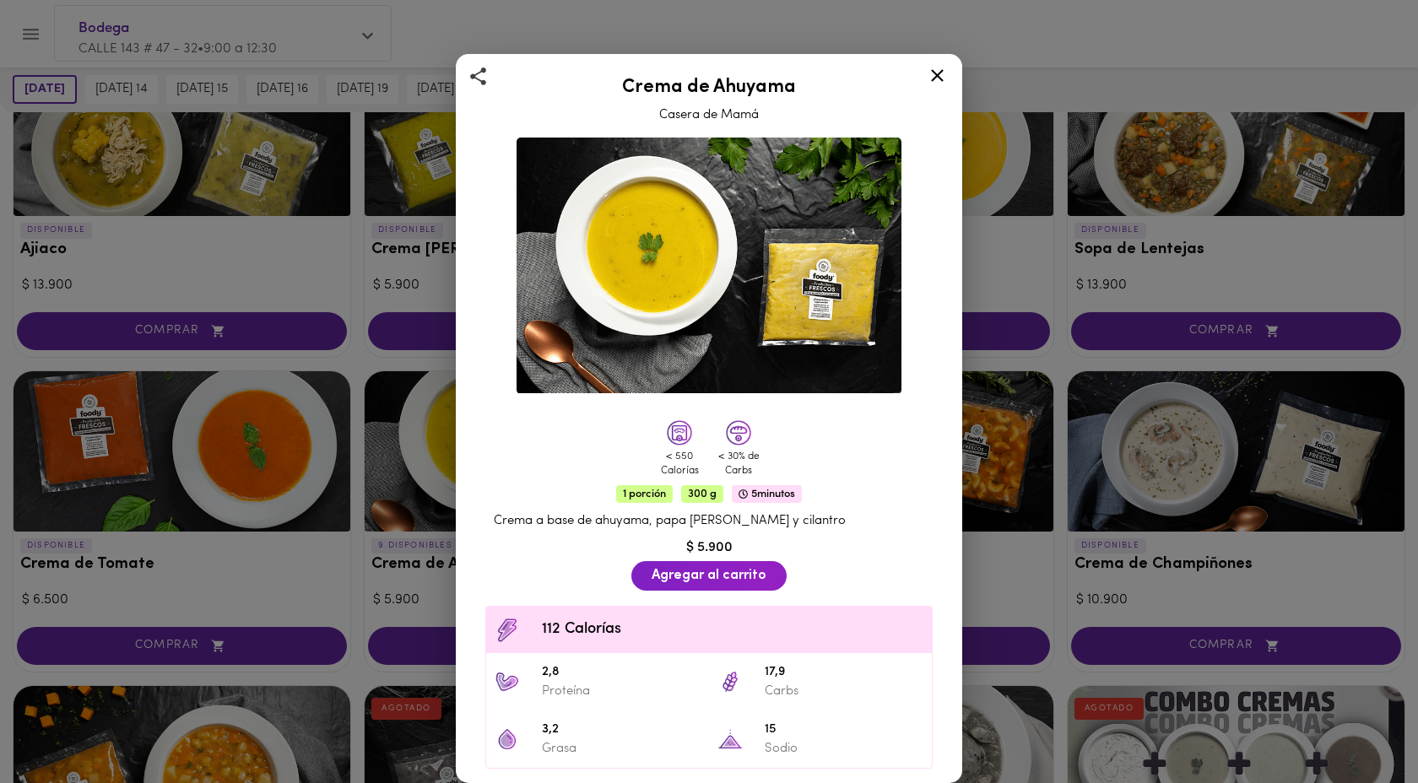
click at [934, 79] on icon at bounding box center [937, 75] width 13 height 13
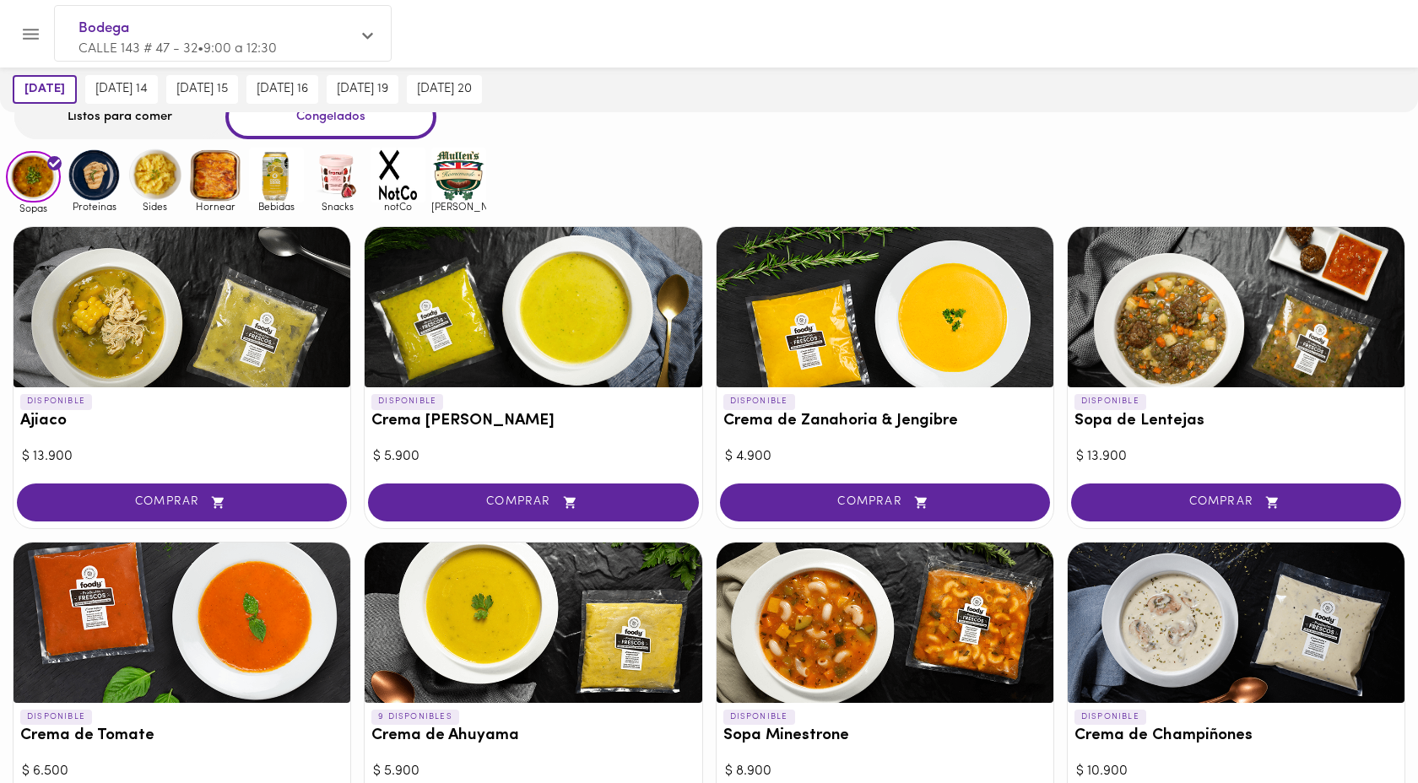
scroll to position [57, 0]
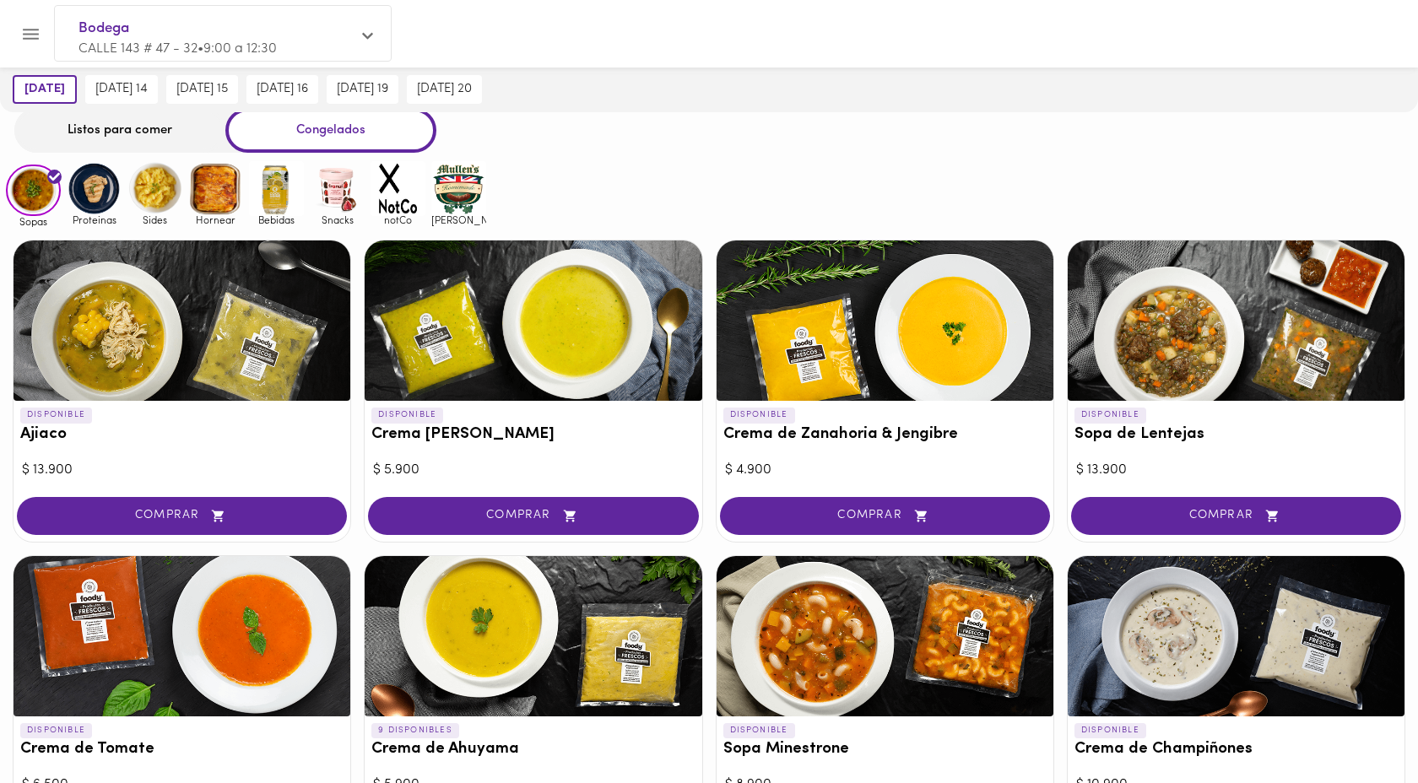
click at [81, 209] on img at bounding box center [94, 188] width 55 height 55
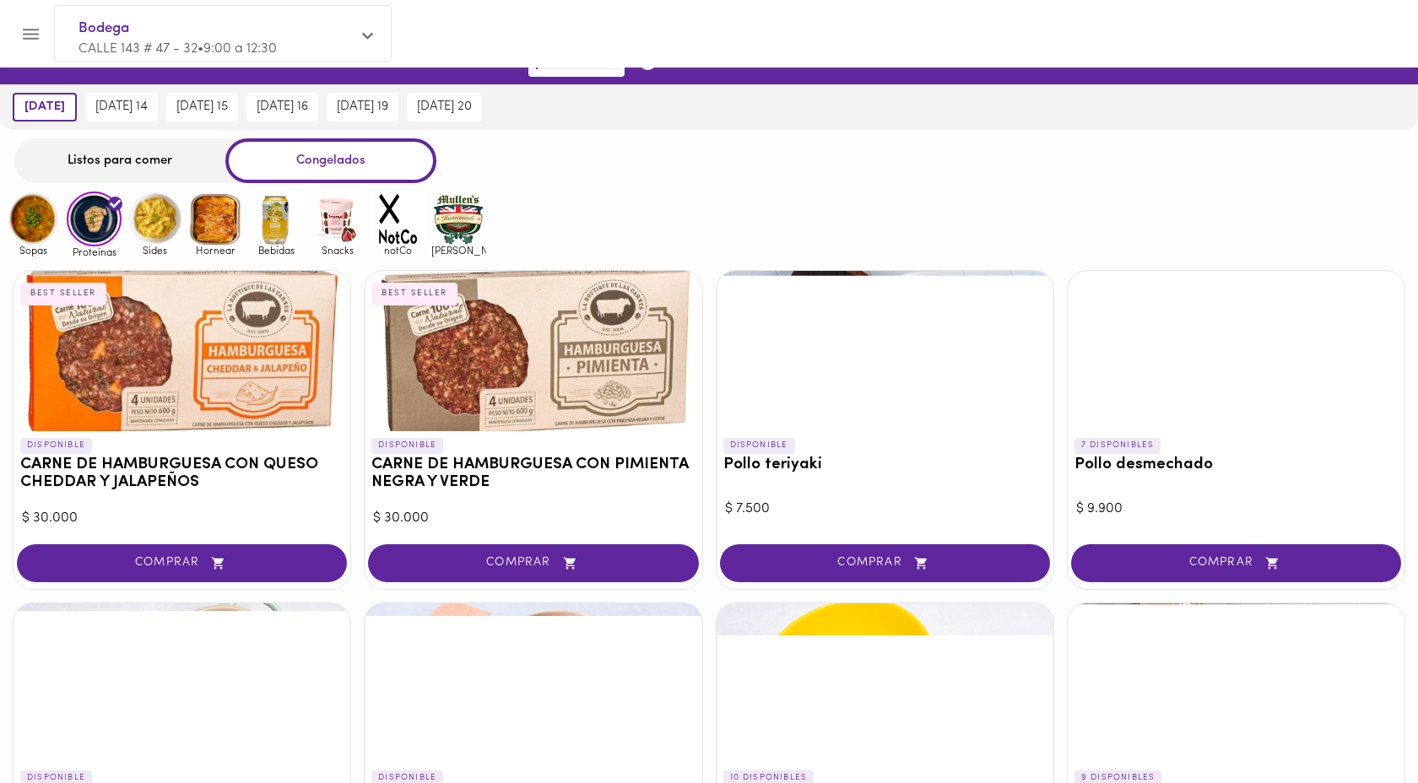
scroll to position [25, 0]
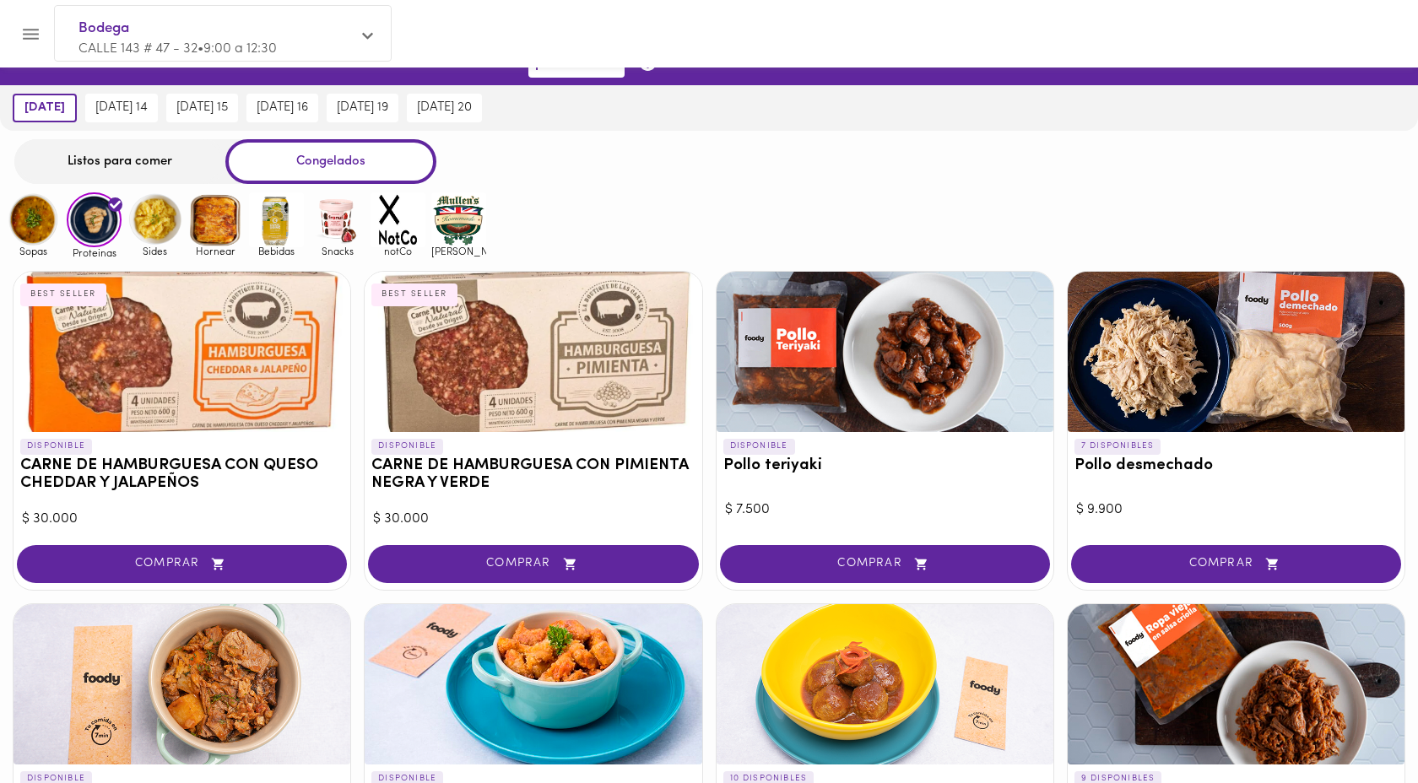
click at [160, 226] on img at bounding box center [154, 219] width 55 height 55
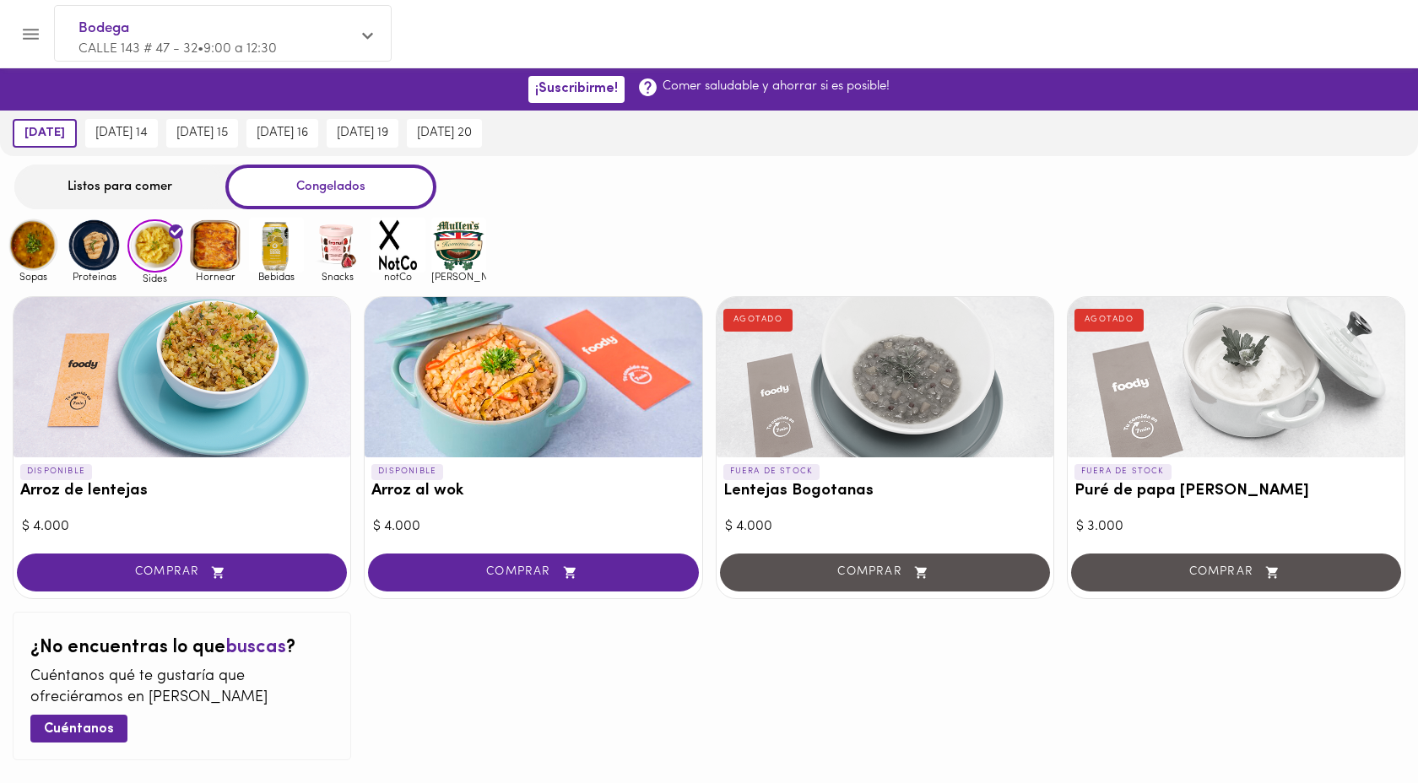
click at [216, 261] on img at bounding box center [215, 245] width 55 height 55
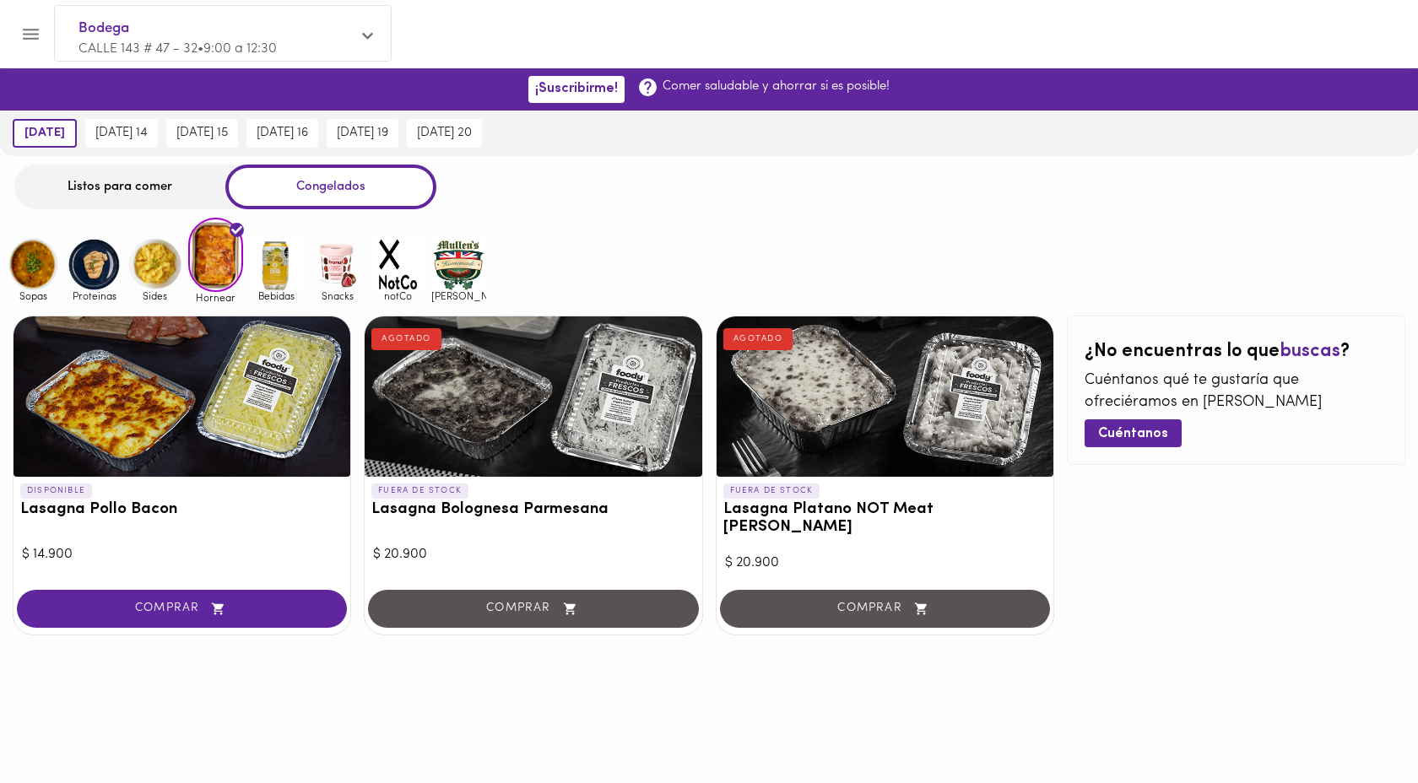
click at [272, 263] on img at bounding box center [276, 264] width 55 height 55
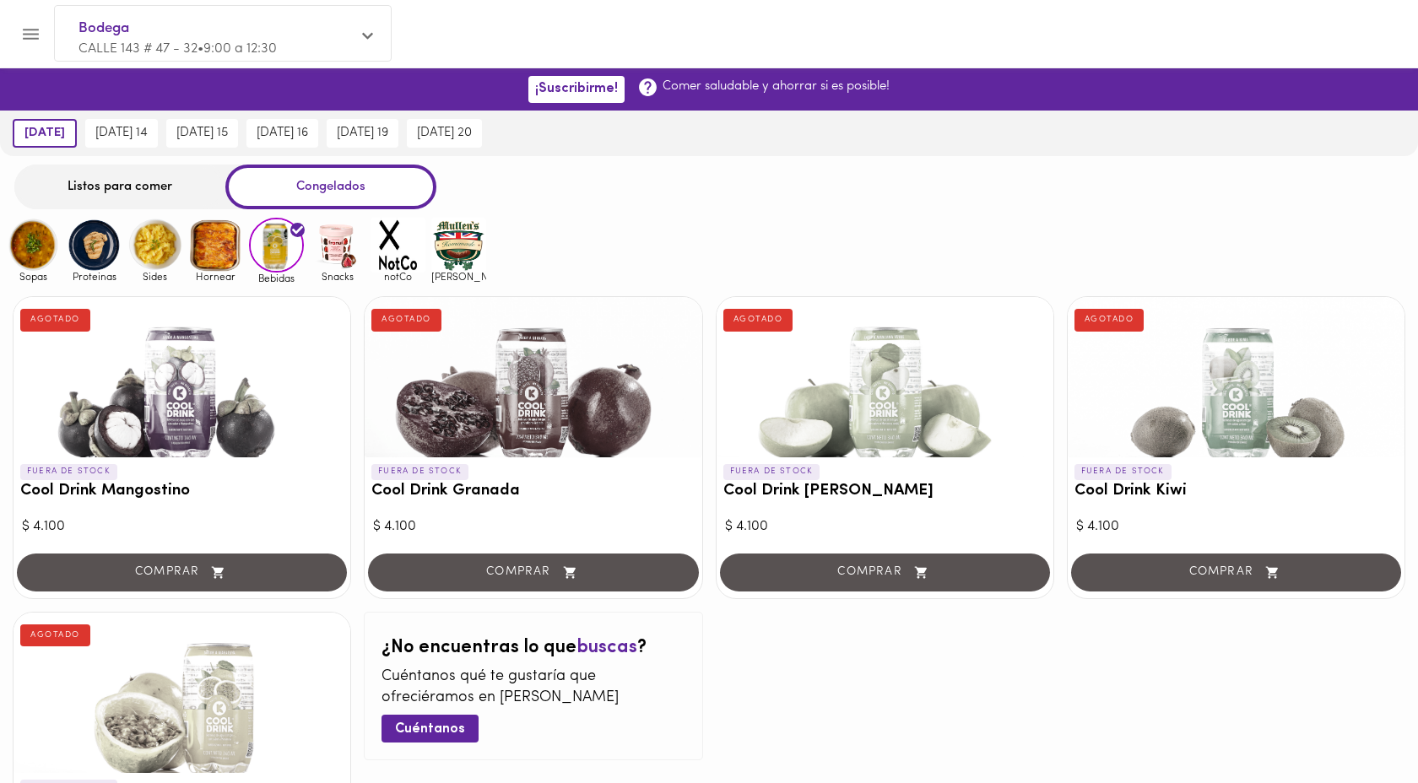
click at [319, 267] on img at bounding box center [337, 245] width 55 height 55
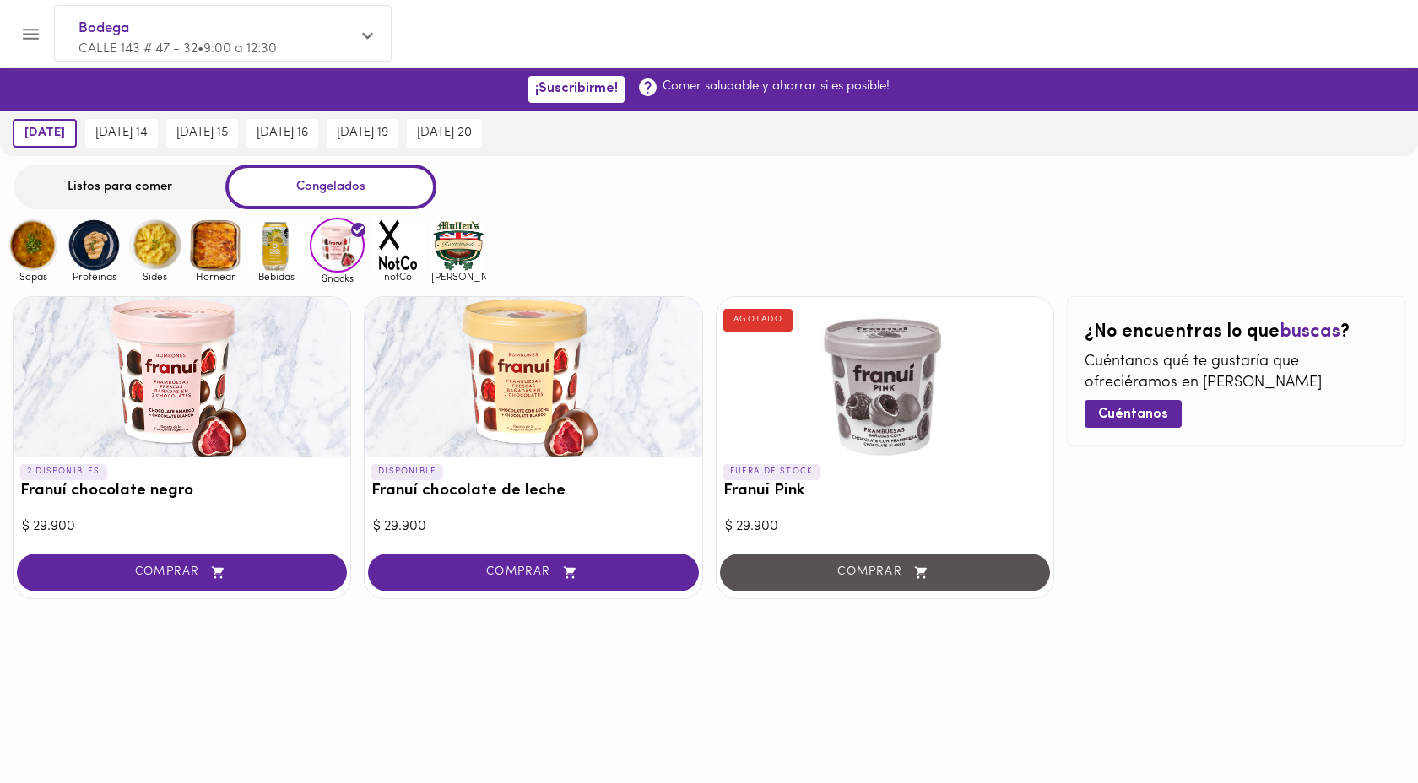
click at [405, 264] on img at bounding box center [398, 245] width 55 height 55
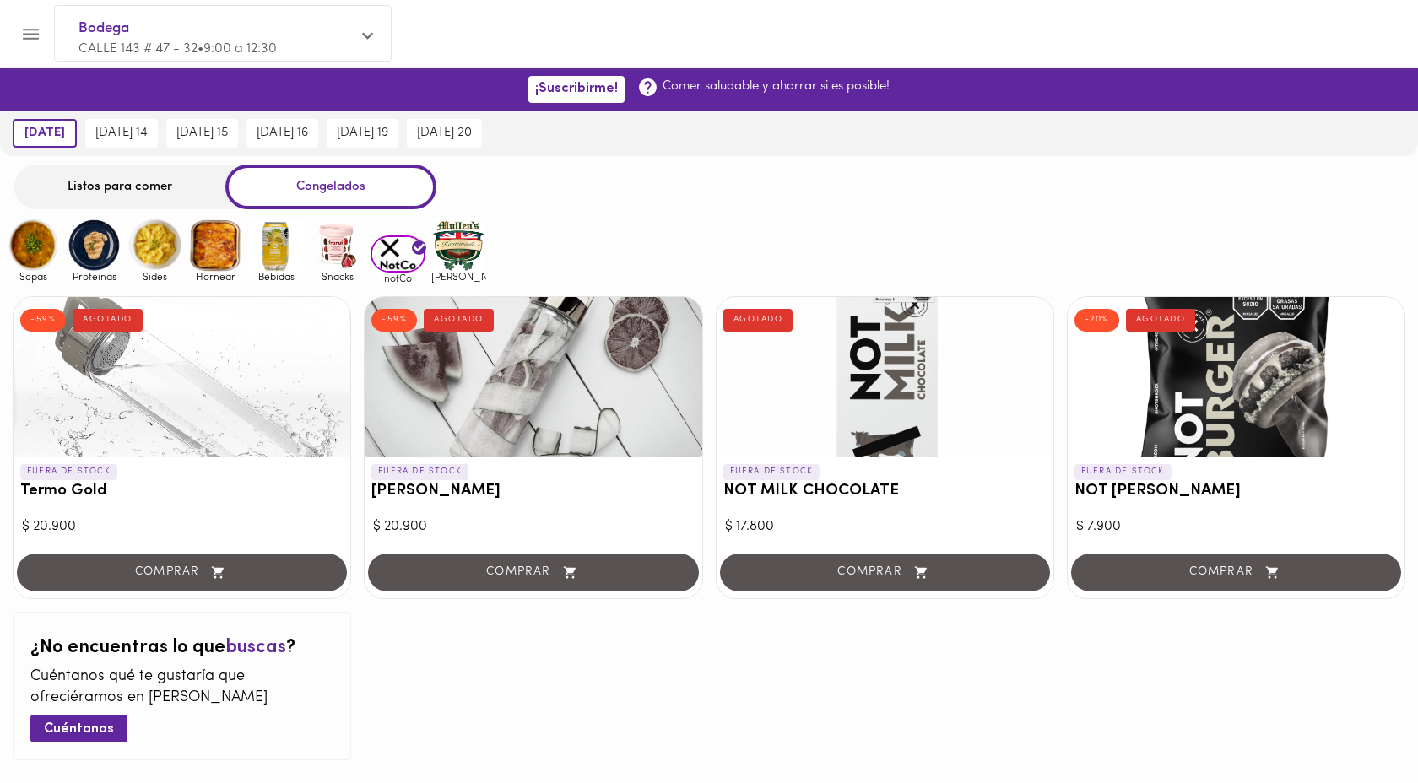
click at [438, 257] on img at bounding box center [458, 245] width 55 height 55
